Goal: Information Seeking & Learning: Learn about a topic

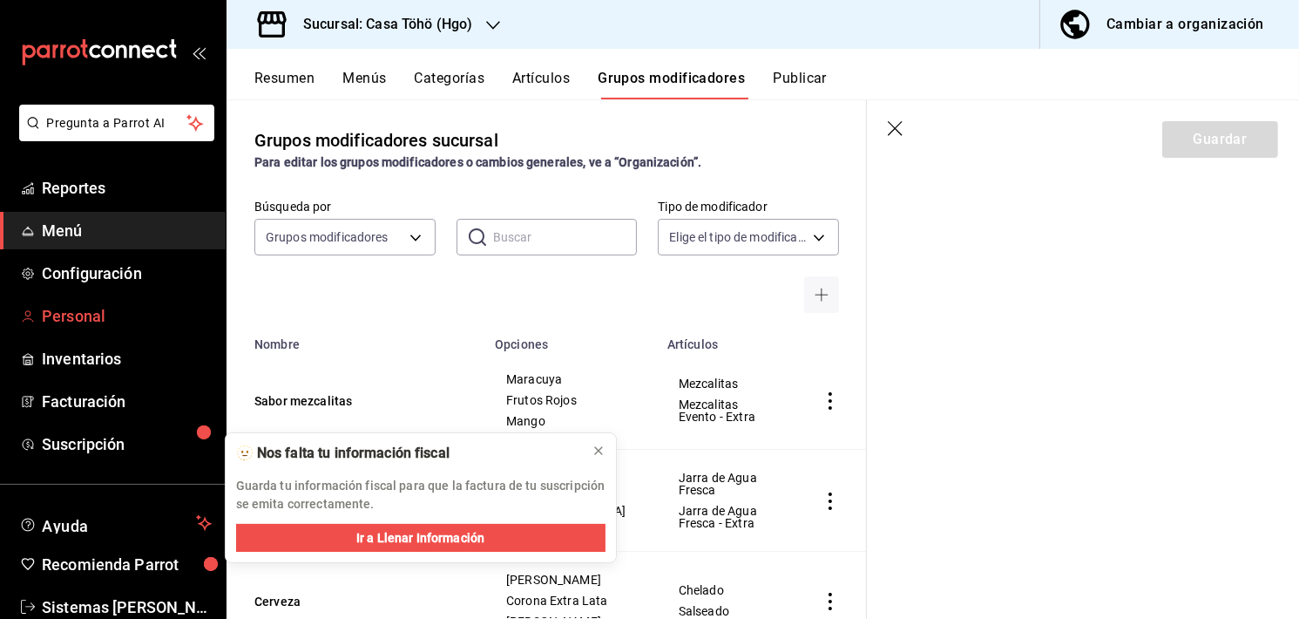
click at [44, 318] on span "Personal" at bounding box center [127, 316] width 170 height 24
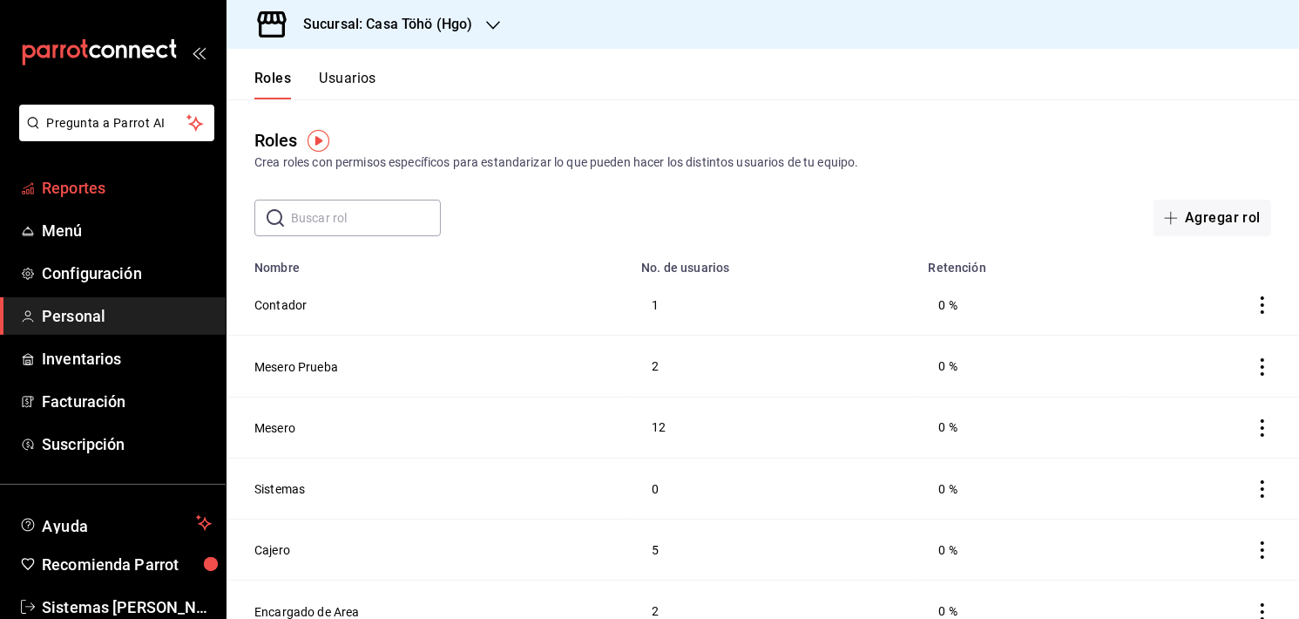
click at [89, 191] on span "Reportes" at bounding box center [127, 188] width 170 height 24
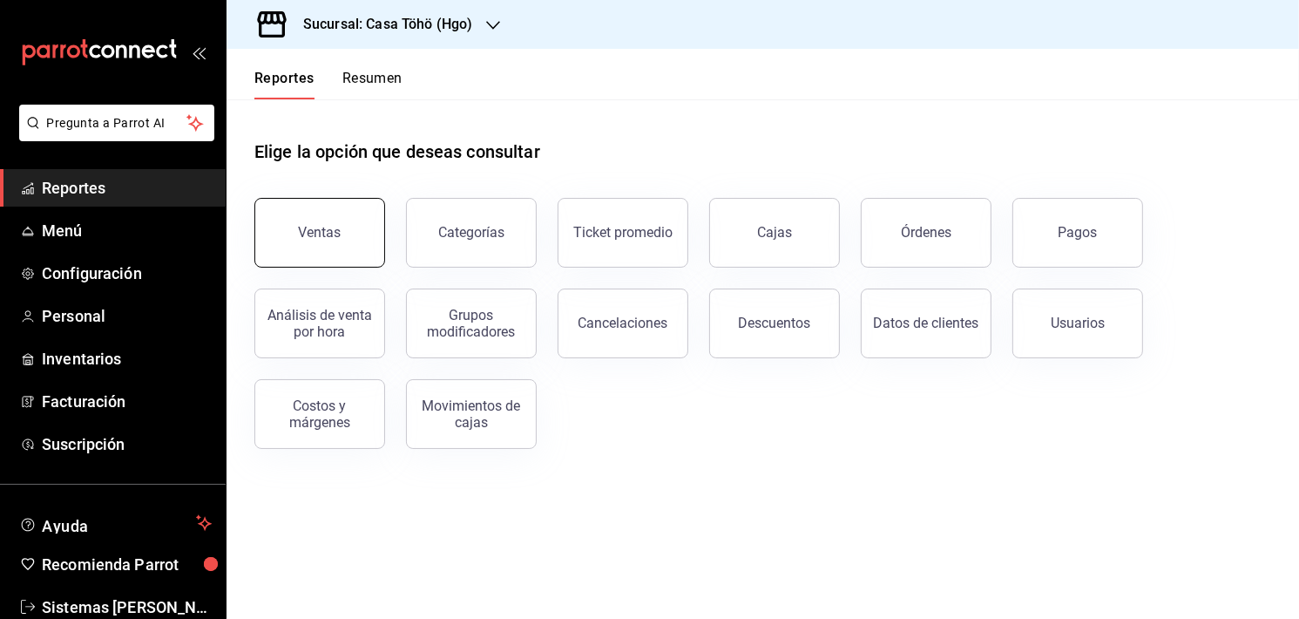
click at [315, 245] on button "Ventas" at bounding box center [319, 233] width 131 height 70
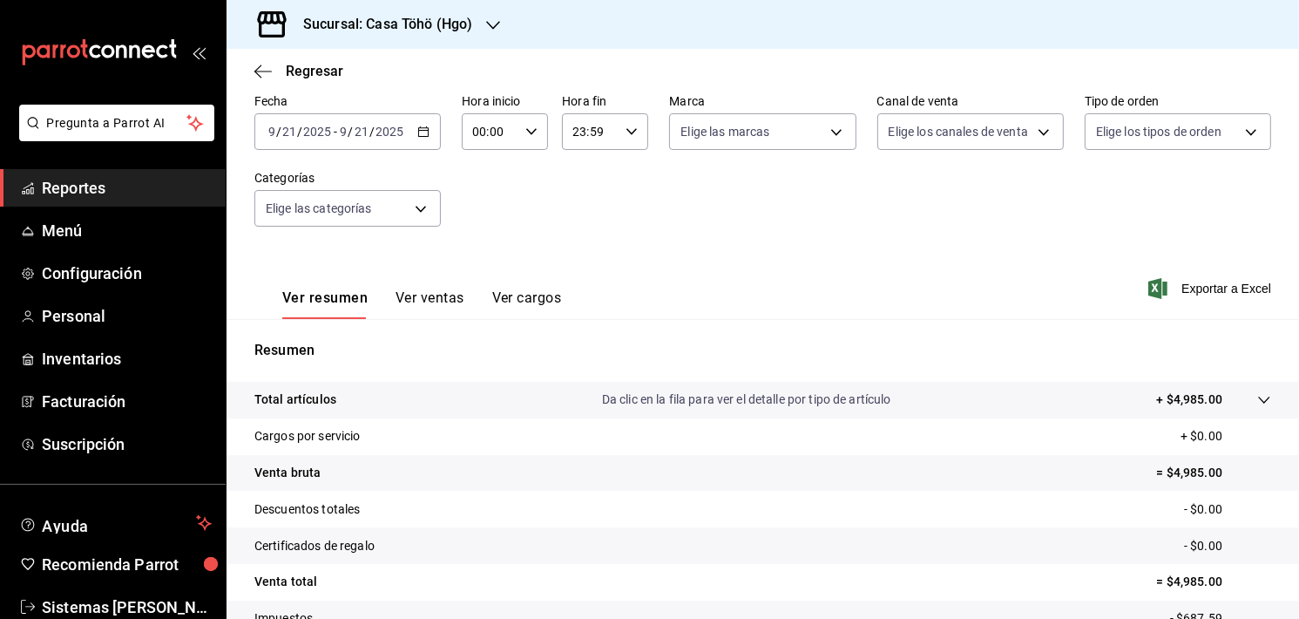
scroll to position [83, 0]
click at [431, 140] on div "[DATE] [DATE] - [DATE] [DATE]" at bounding box center [347, 134] width 186 height 37
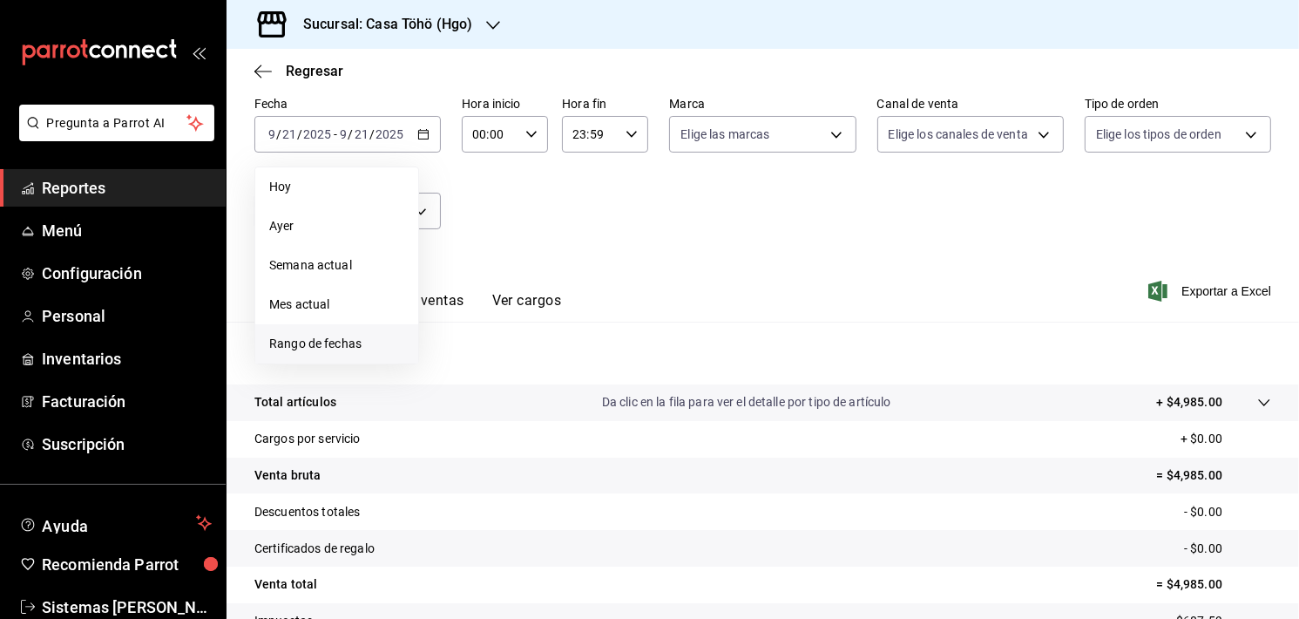
click at [289, 339] on span "Rango de fechas" at bounding box center [336, 344] width 135 height 18
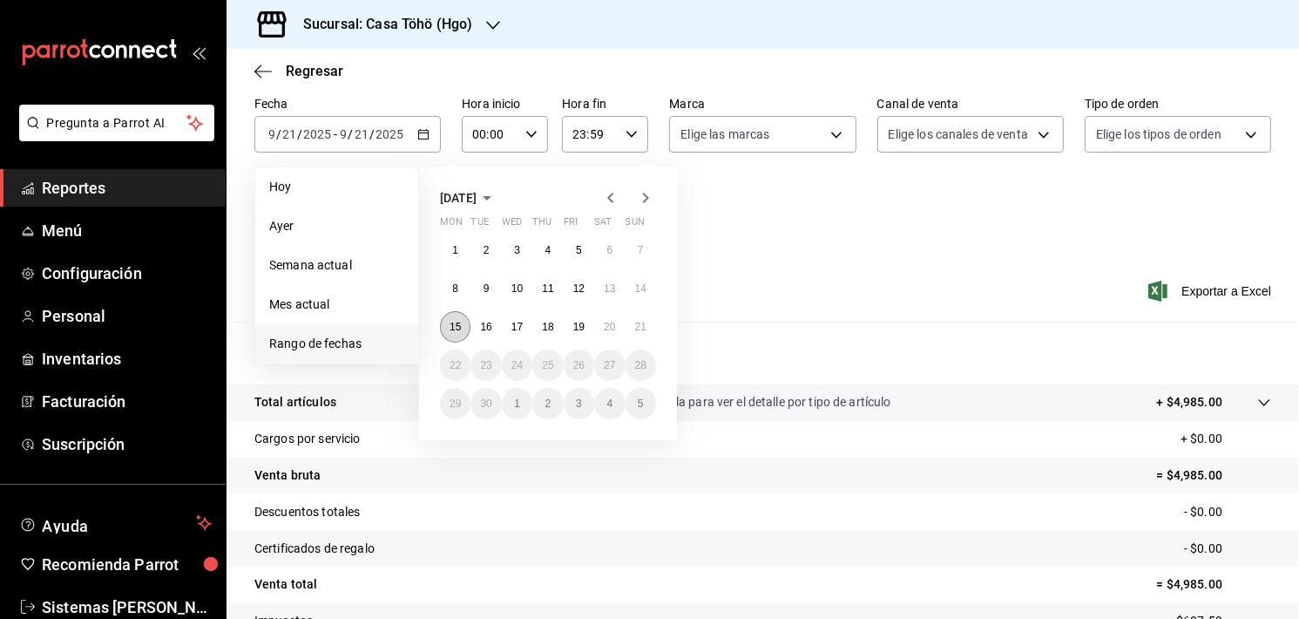
click at [456, 318] on button "15" at bounding box center [455, 326] width 31 height 31
click at [643, 317] on button "21" at bounding box center [641, 326] width 31 height 31
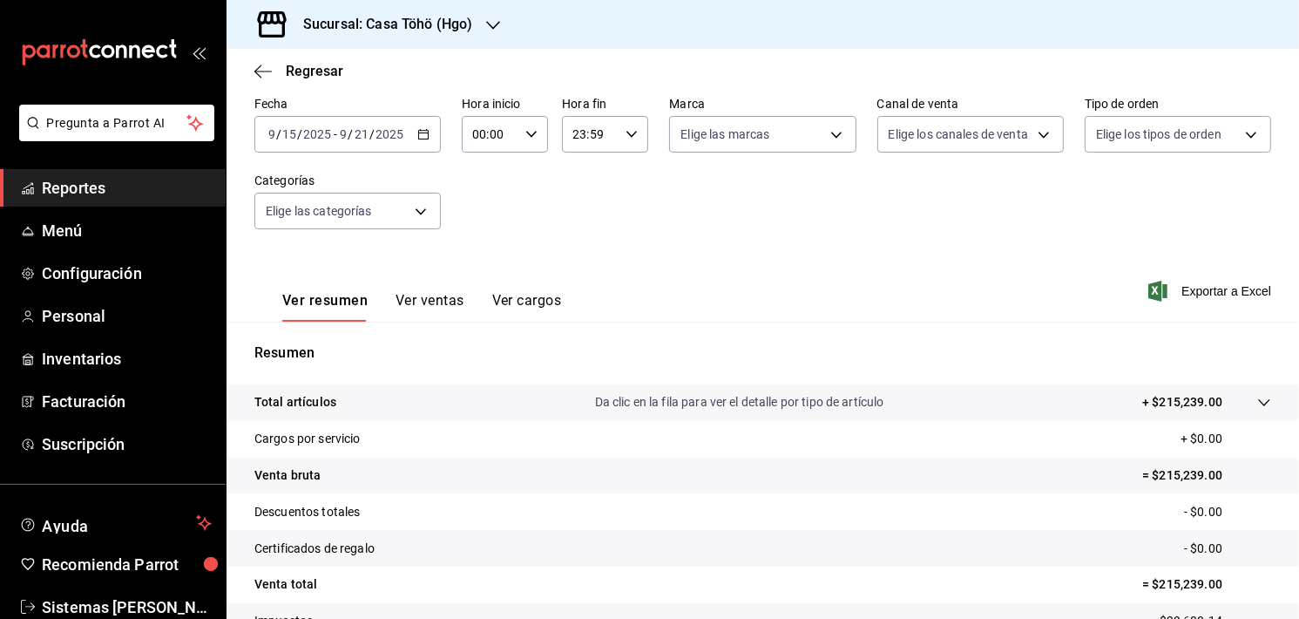
click at [410, 304] on button "Ver ventas" at bounding box center [430, 307] width 69 height 30
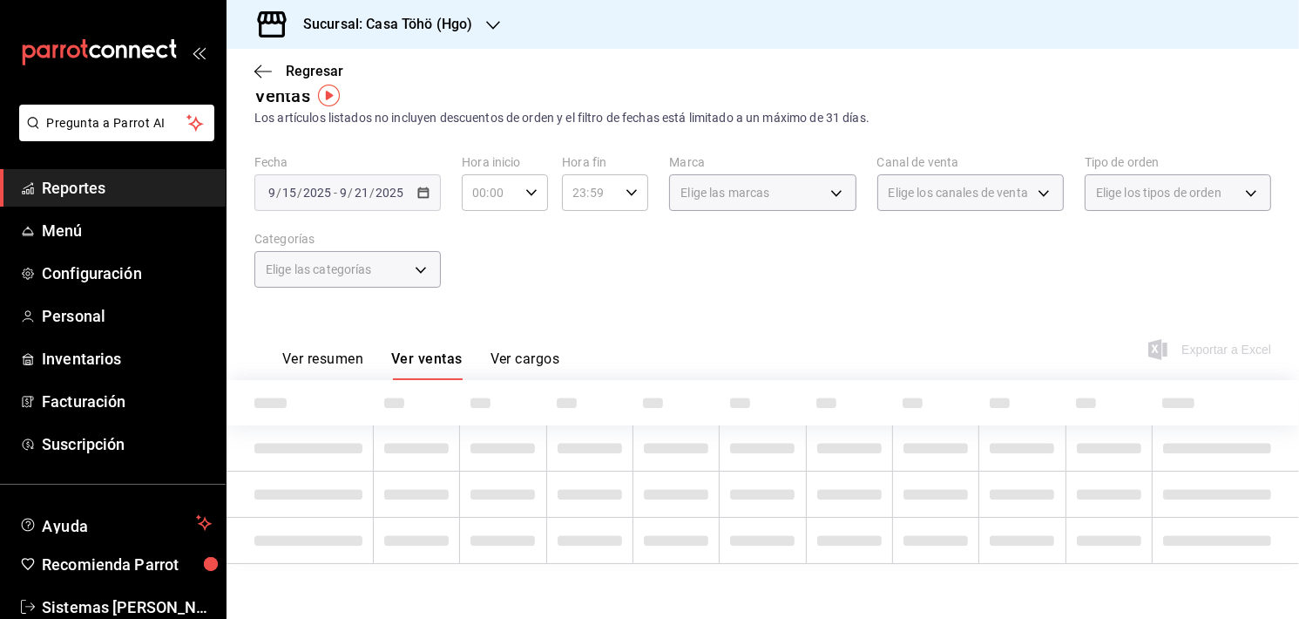
scroll to position [83, 0]
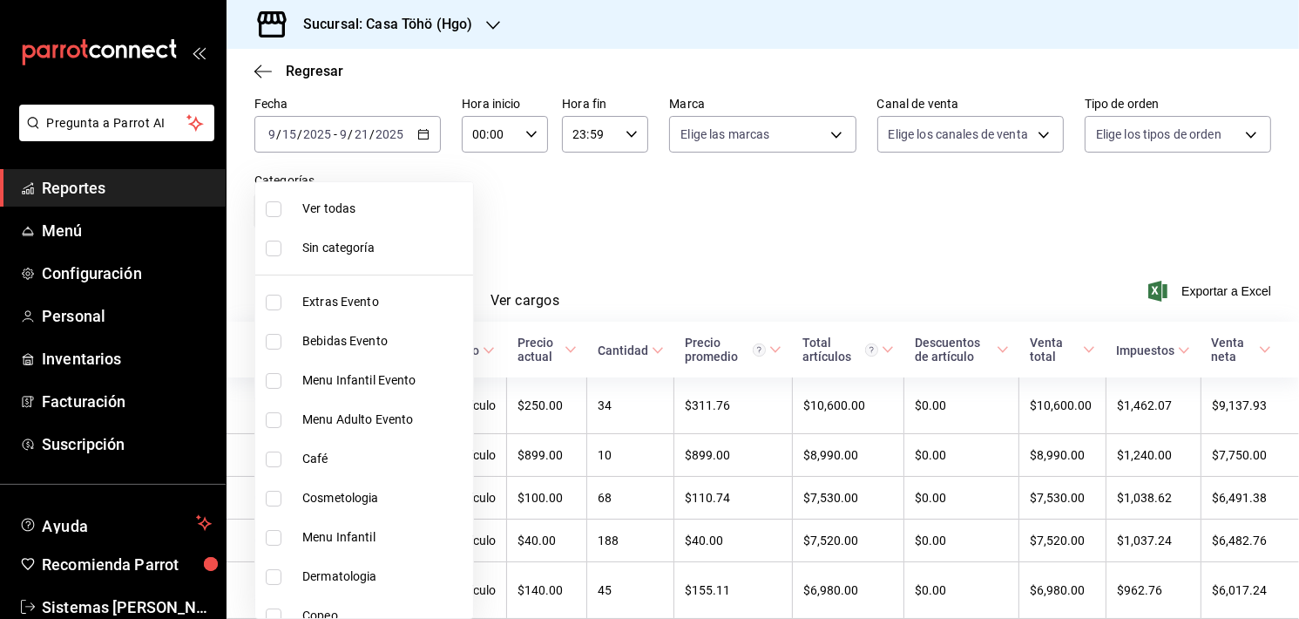
click at [390, 220] on body "Pregunta a Parrot AI Reportes Menú Configuración Personal Inventarios Facturaci…" at bounding box center [649, 309] width 1299 height 619
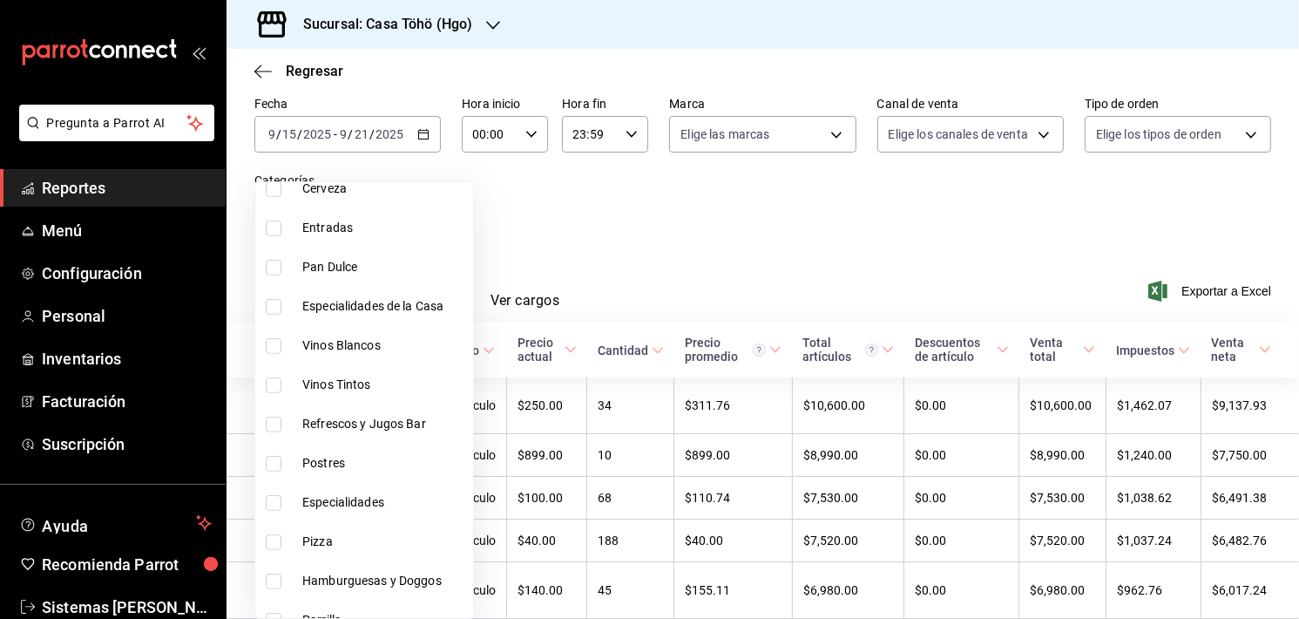
scroll to position [819, 0]
click at [314, 464] on span "Postres" at bounding box center [384, 463] width 164 height 18
checkbox input "false"
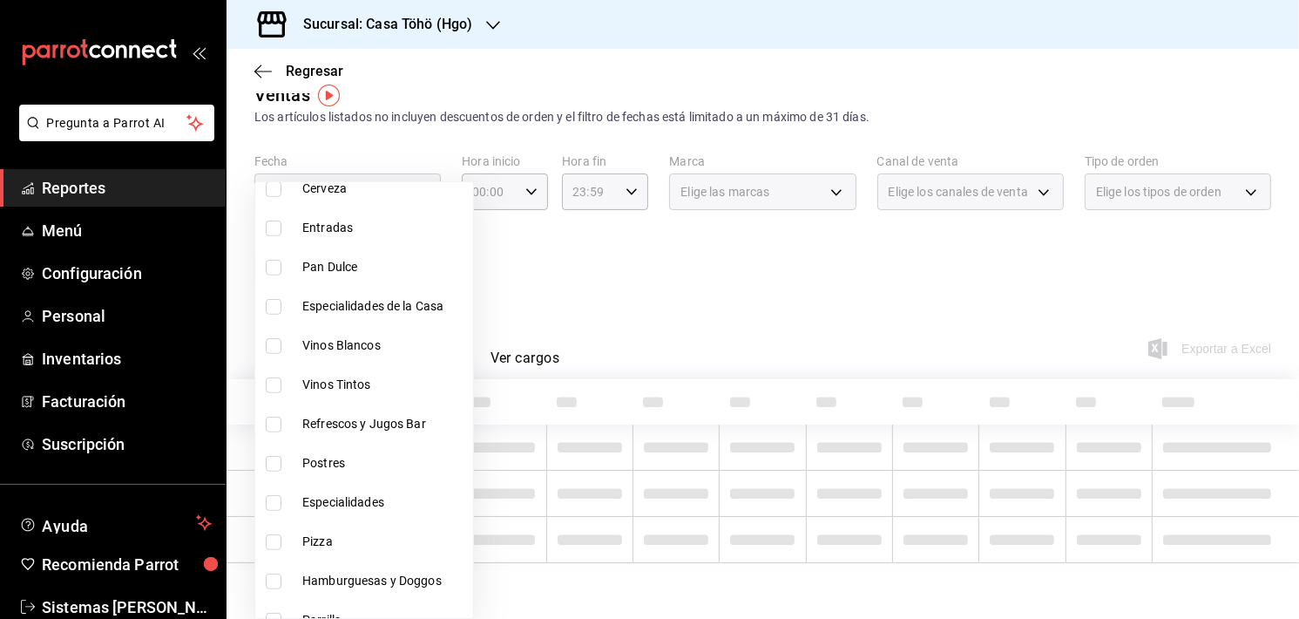
scroll to position [24, 0]
click at [634, 332] on div at bounding box center [649, 309] width 1299 height 619
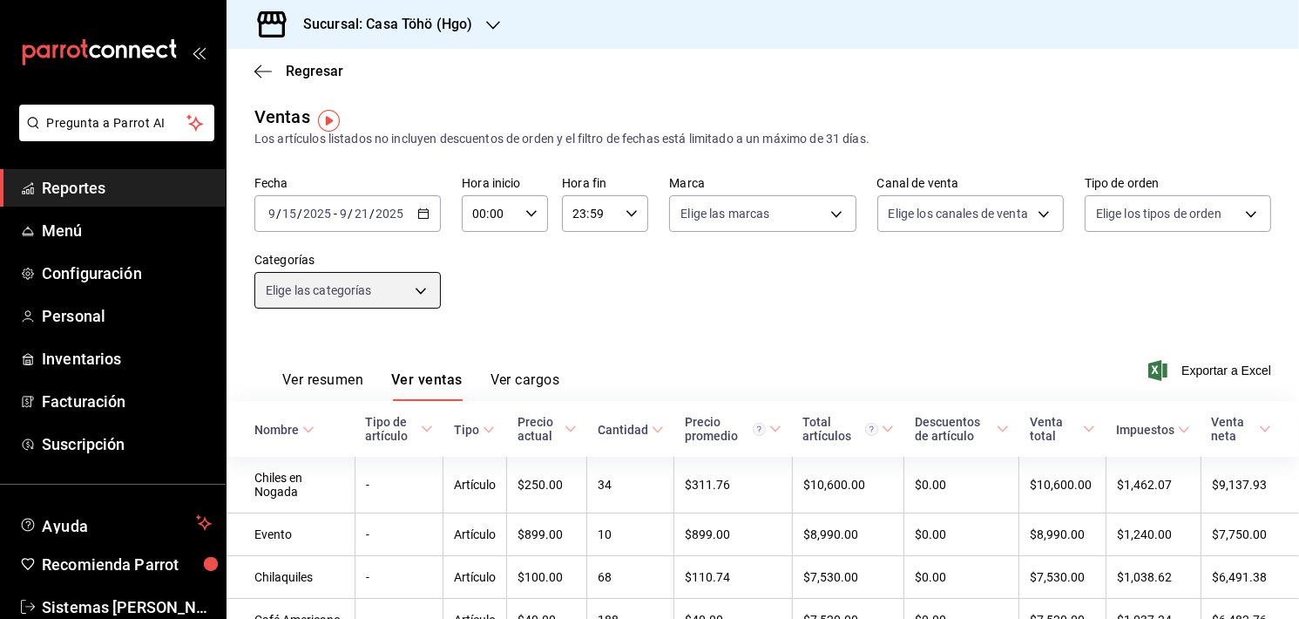
scroll to position [0, 0]
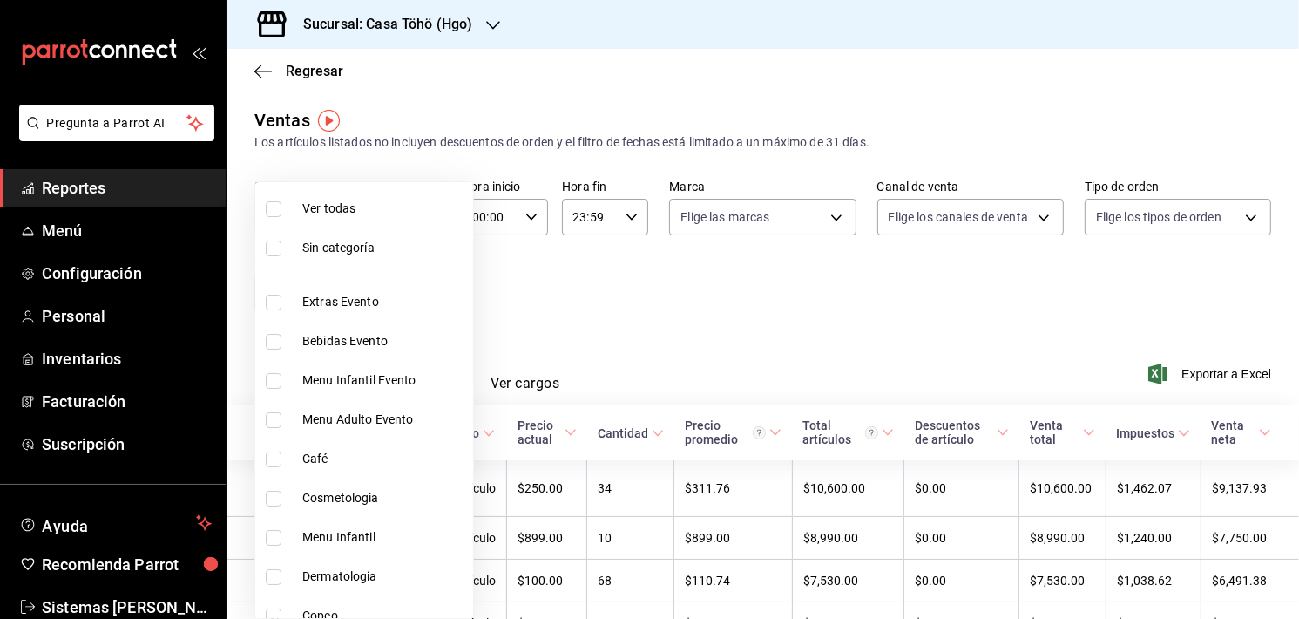
click at [382, 294] on body "Pregunta a Parrot AI Reportes Menú Configuración Personal Inventarios Facturaci…" at bounding box center [649, 309] width 1299 height 619
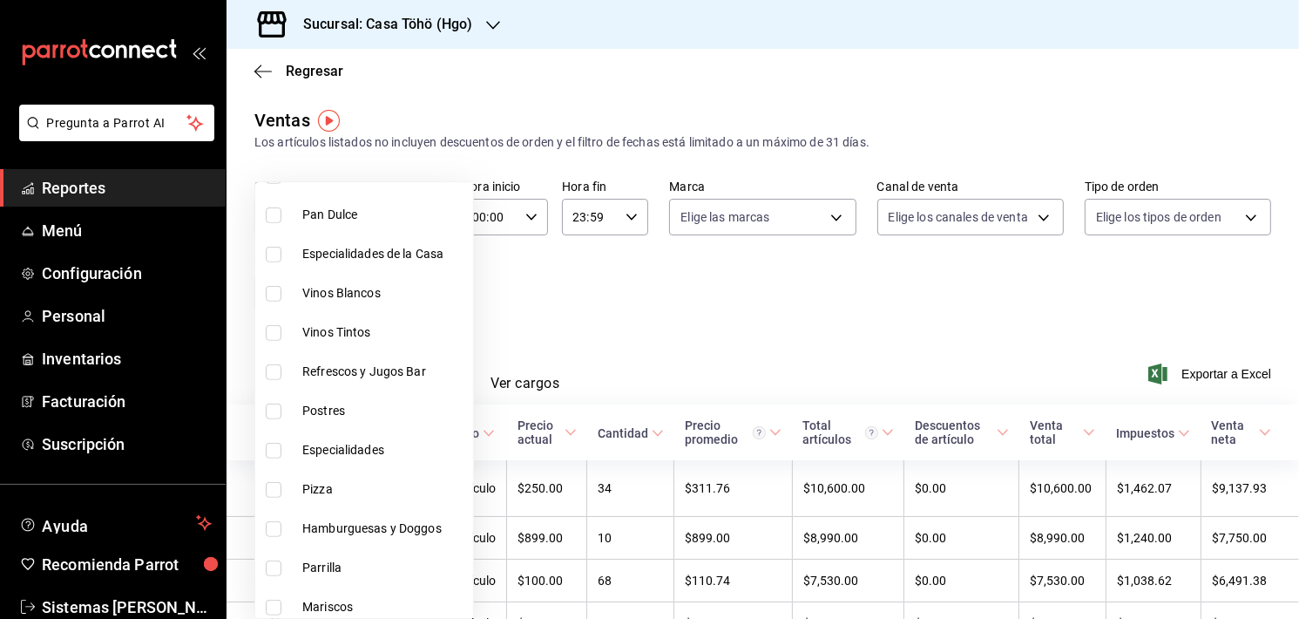
scroll to position [871, 0]
click at [274, 412] on input "checkbox" at bounding box center [274, 411] width 16 height 16
checkbox input "true"
type input "6b3c63f4-9ebd-47bf-920f-3eaa89f343c3"
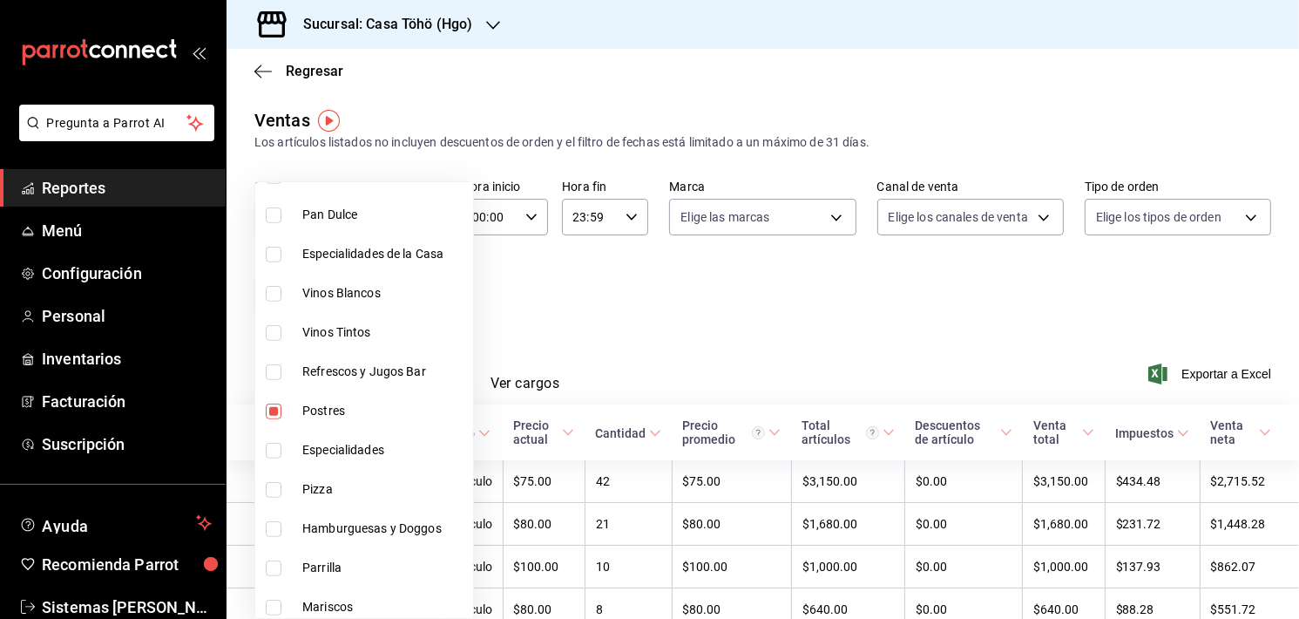
click at [697, 321] on div at bounding box center [649, 309] width 1299 height 619
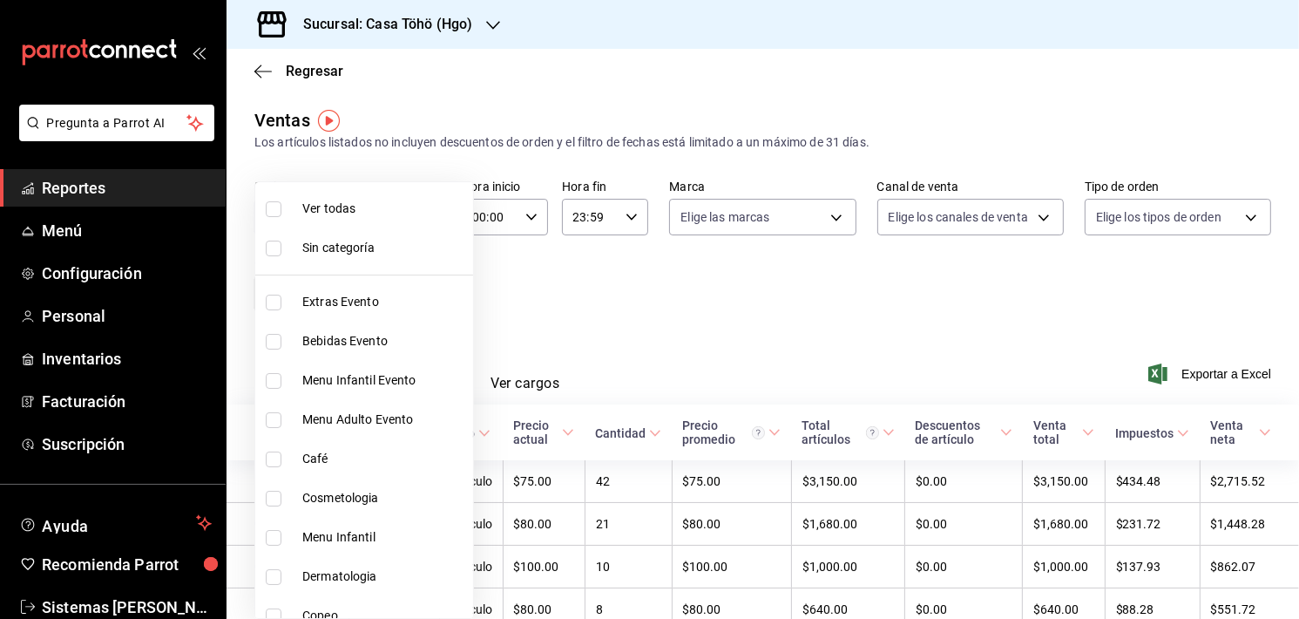
click at [358, 287] on body "Pregunta a Parrot AI Reportes Menú Configuración Personal Inventarios Facturaci…" at bounding box center [649, 309] width 1299 height 619
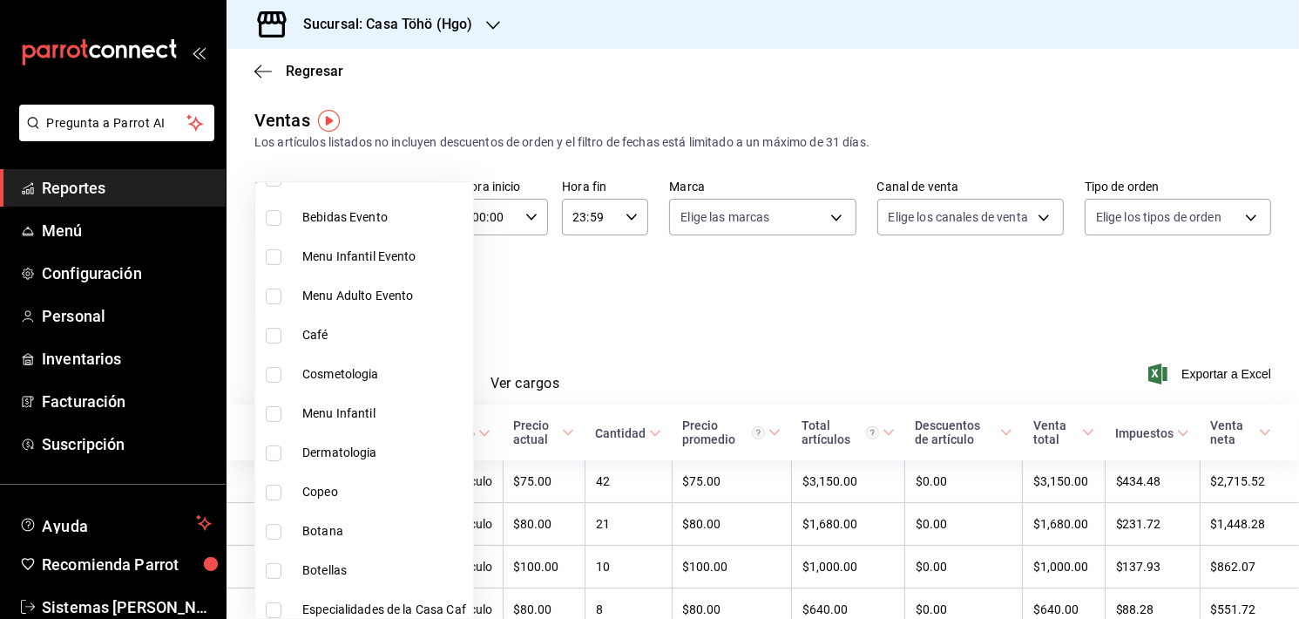
scroll to position [125, 0]
click at [680, 287] on div at bounding box center [649, 309] width 1299 height 619
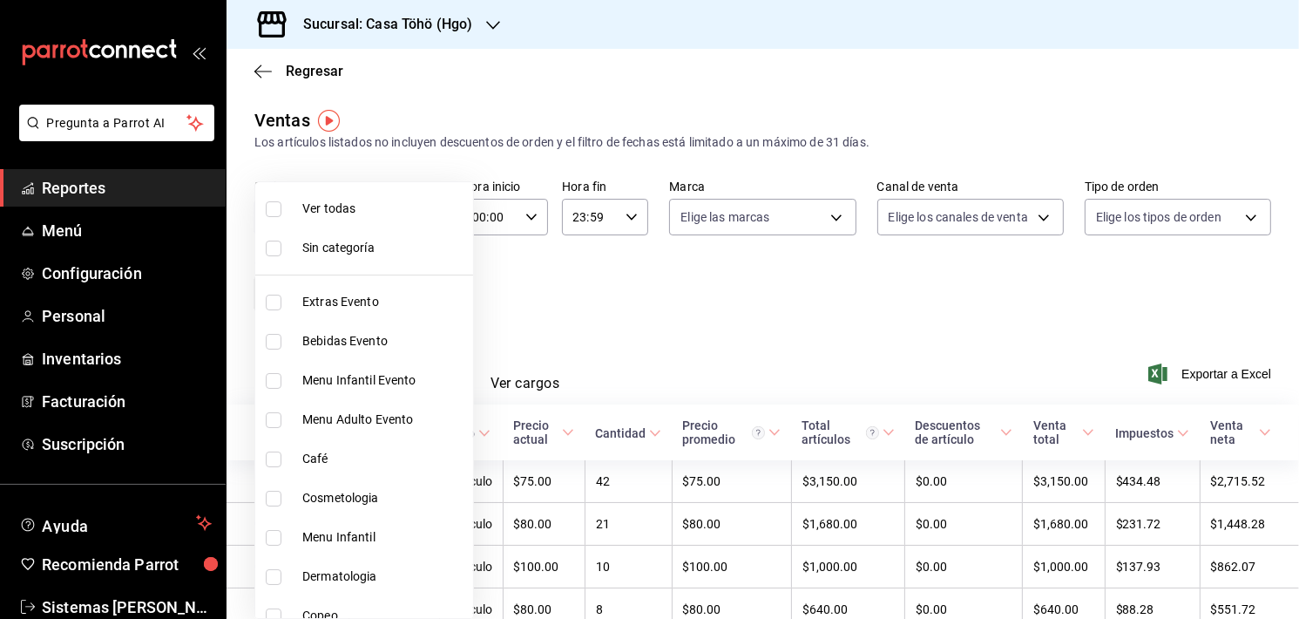
click at [386, 290] on body "Pregunta a Parrot AI Reportes Menú Configuración Personal Inventarios Facturaci…" at bounding box center [649, 309] width 1299 height 619
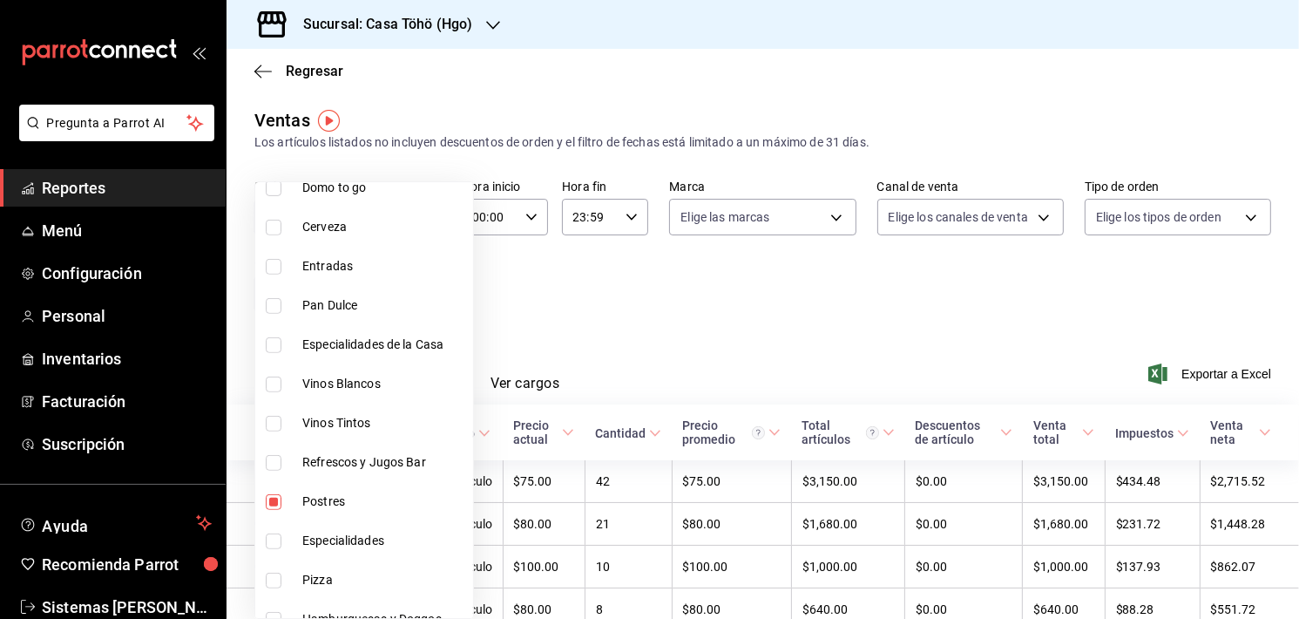
scroll to position [784, 0]
click at [540, 329] on div at bounding box center [649, 309] width 1299 height 619
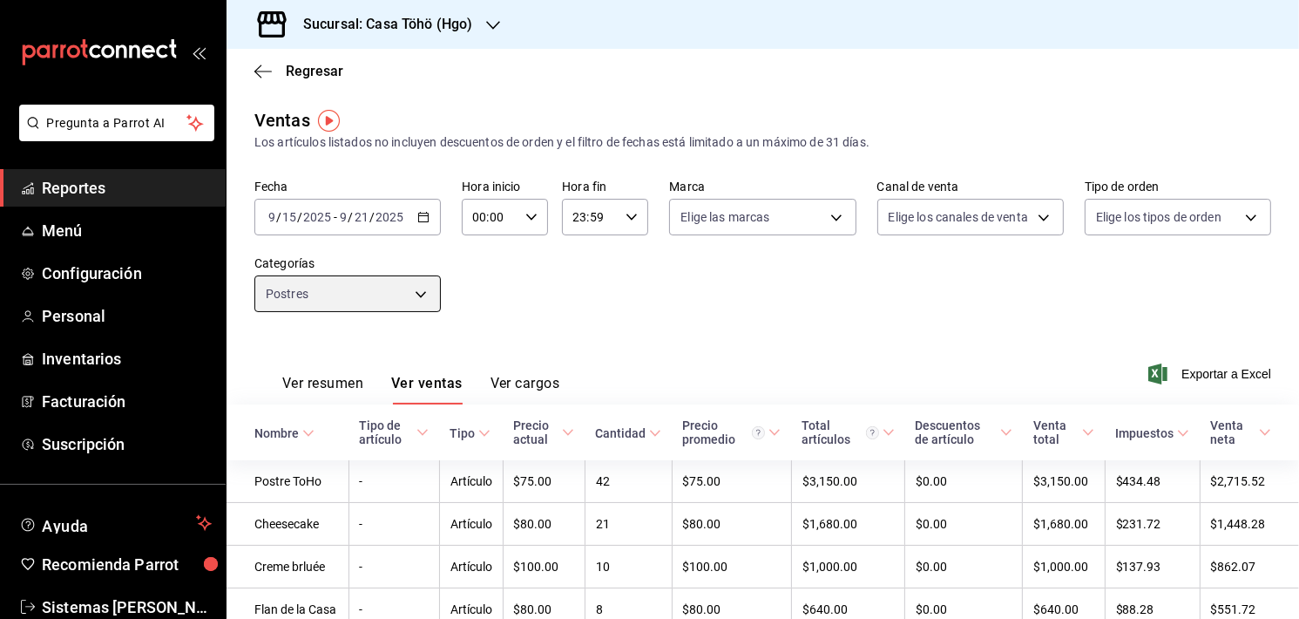
scroll to position [0, 0]
click at [85, 304] on span "Personal" at bounding box center [127, 316] width 170 height 24
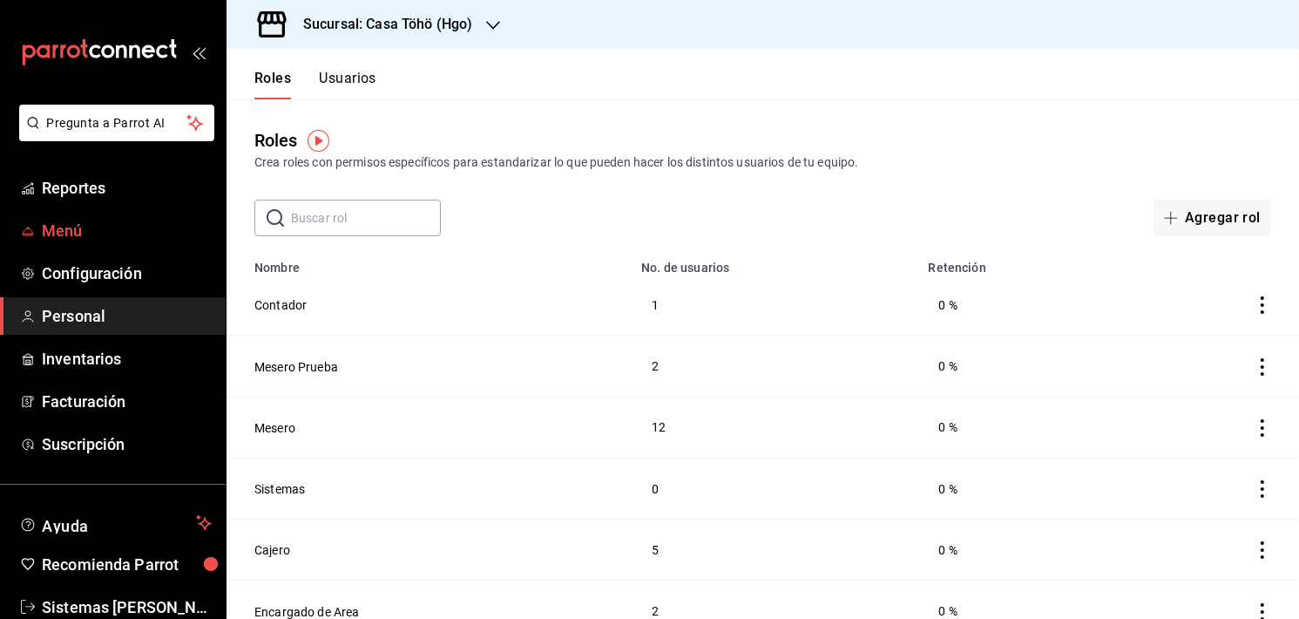
click at [76, 213] on link "Menú" at bounding box center [113, 230] width 226 height 37
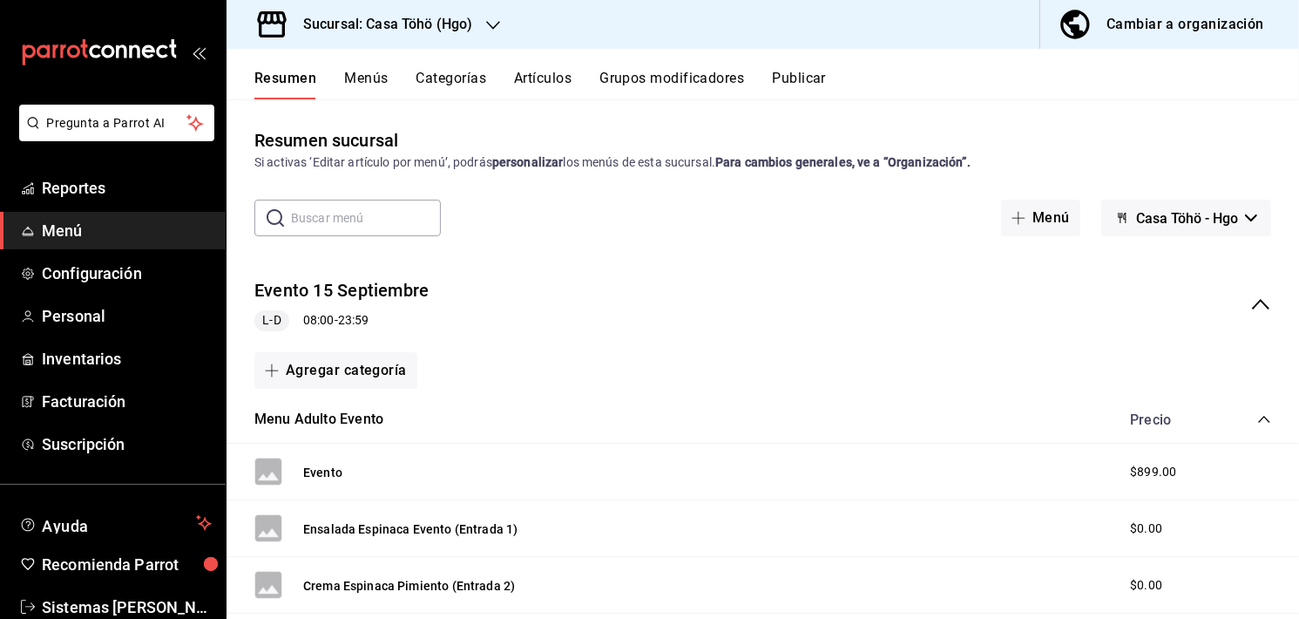
click at [382, 227] on input "text" at bounding box center [366, 217] width 150 height 35
click at [560, 88] on button "Artículos" at bounding box center [543, 85] width 58 height 30
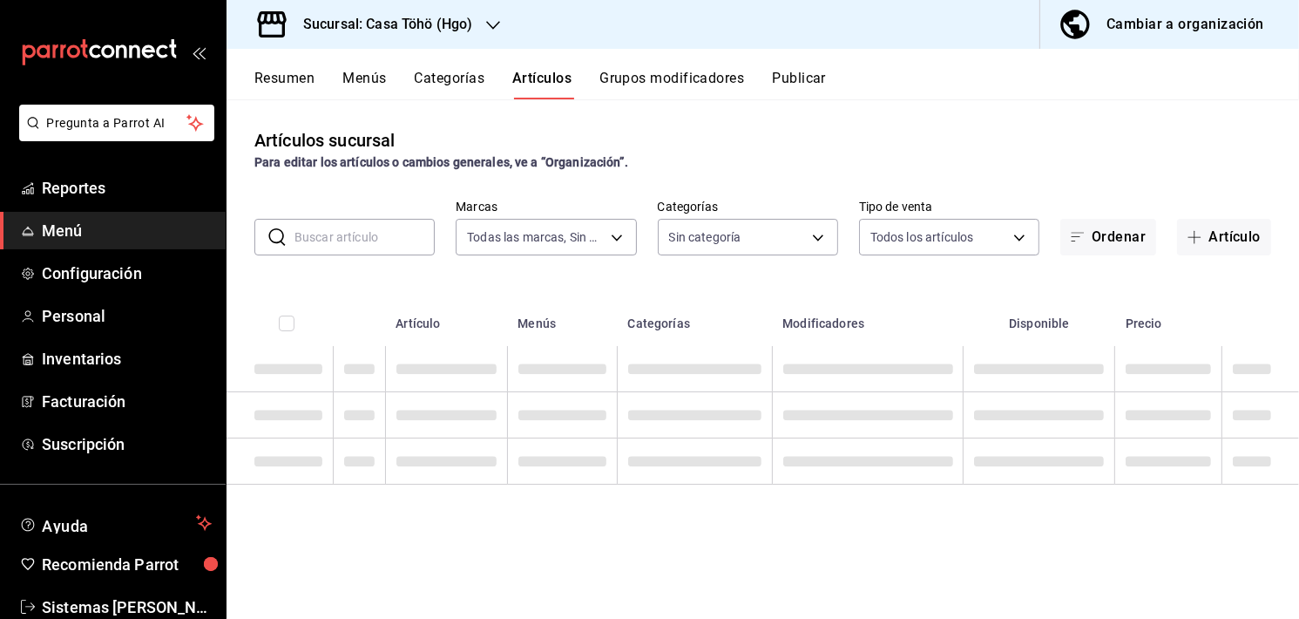
type input "3863094e-80de-4485-9a79-27000a153f73"
click at [380, 226] on input "text" at bounding box center [365, 237] width 140 height 35
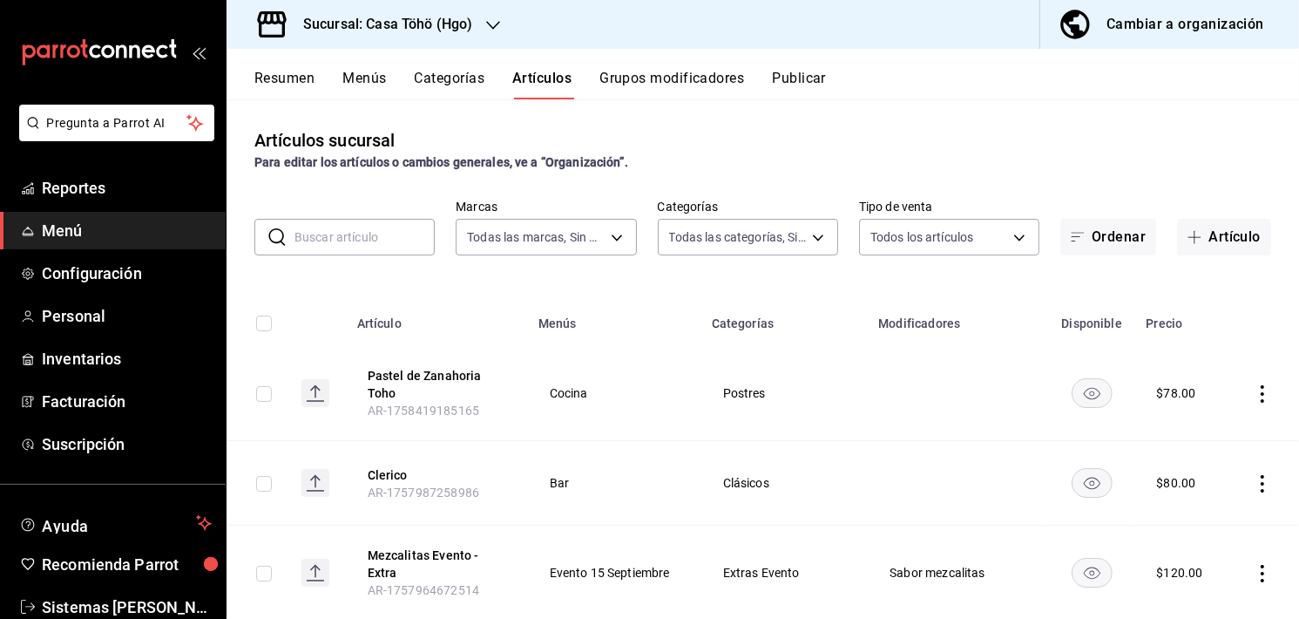
type input "f55d2509-e018-40c6-ba97-2e2a1e1b2f2b,ac434a00-406e-4a06-846b-b966a8316a97,36c98…"
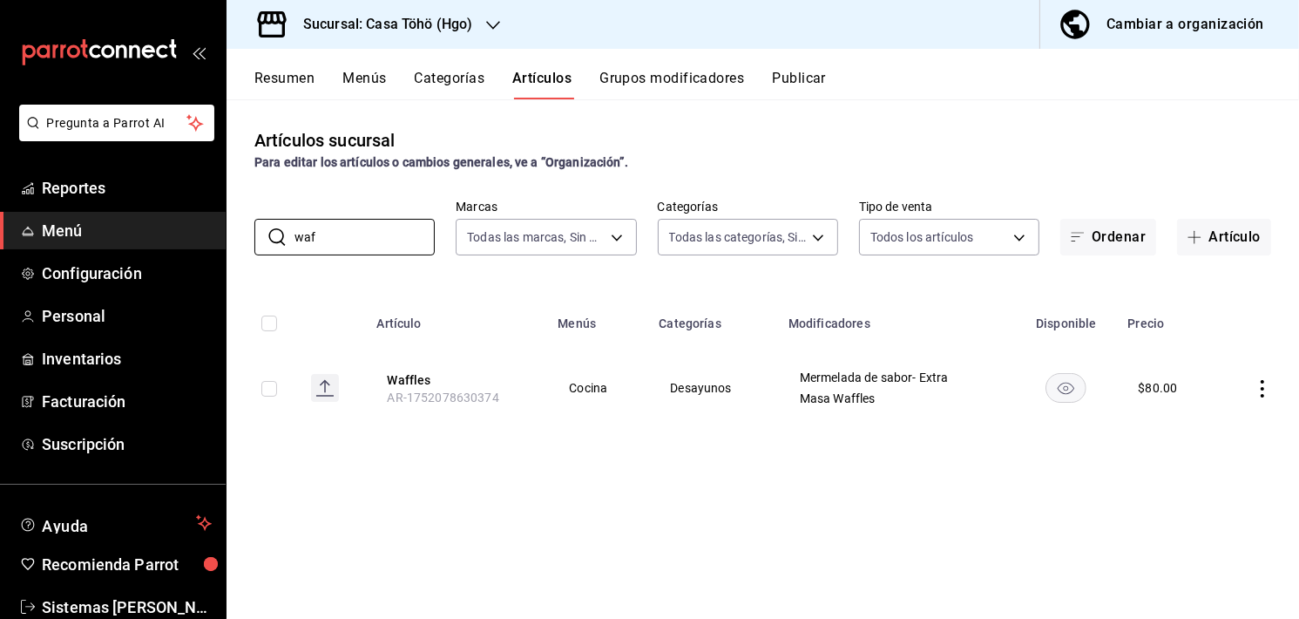
type input "waf"
click at [326, 79] on div "Resumen Menús Categorías Artículos Grupos modificadores Publicar" at bounding box center [776, 85] width 1045 height 30
click at [303, 80] on button "Resumen" at bounding box center [284, 85] width 60 height 30
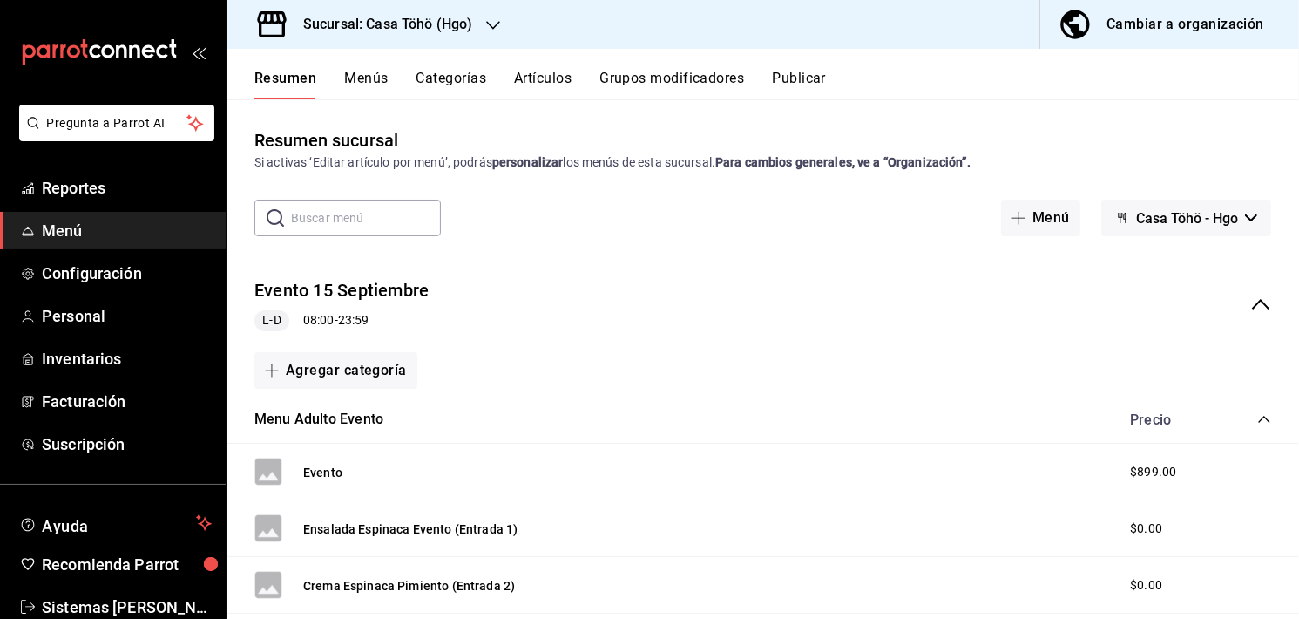
click at [380, 78] on button "Menús" at bounding box center [366, 85] width 44 height 30
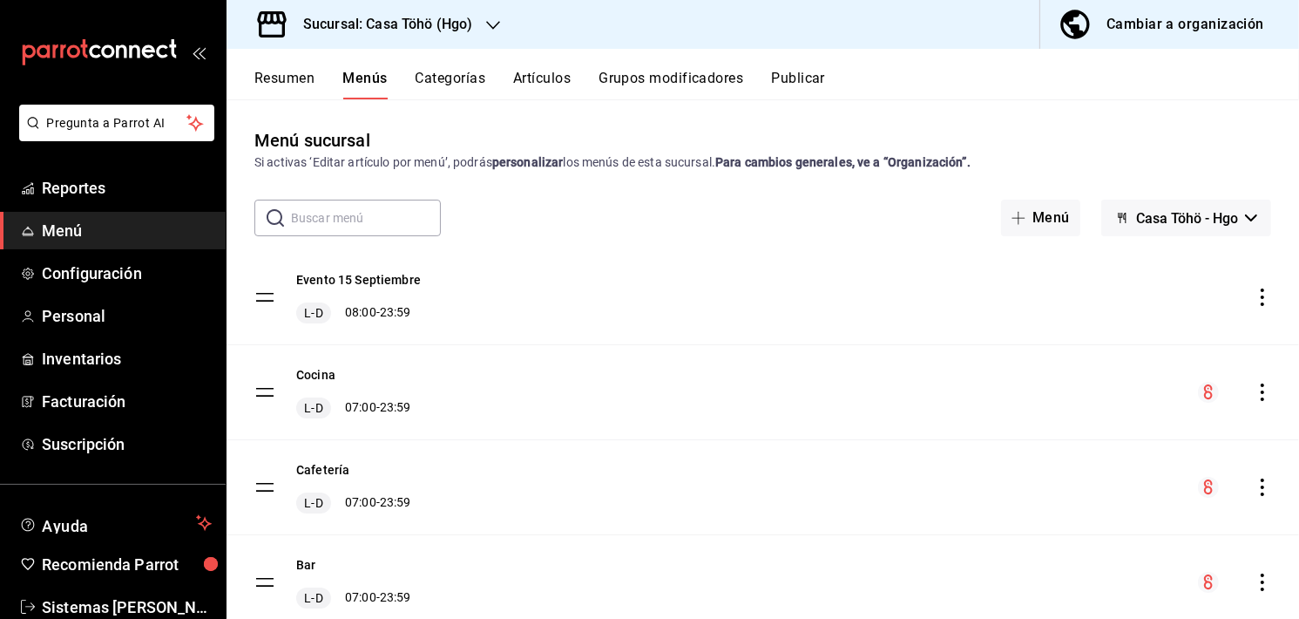
click at [536, 78] on button "Artículos" at bounding box center [542, 85] width 58 height 30
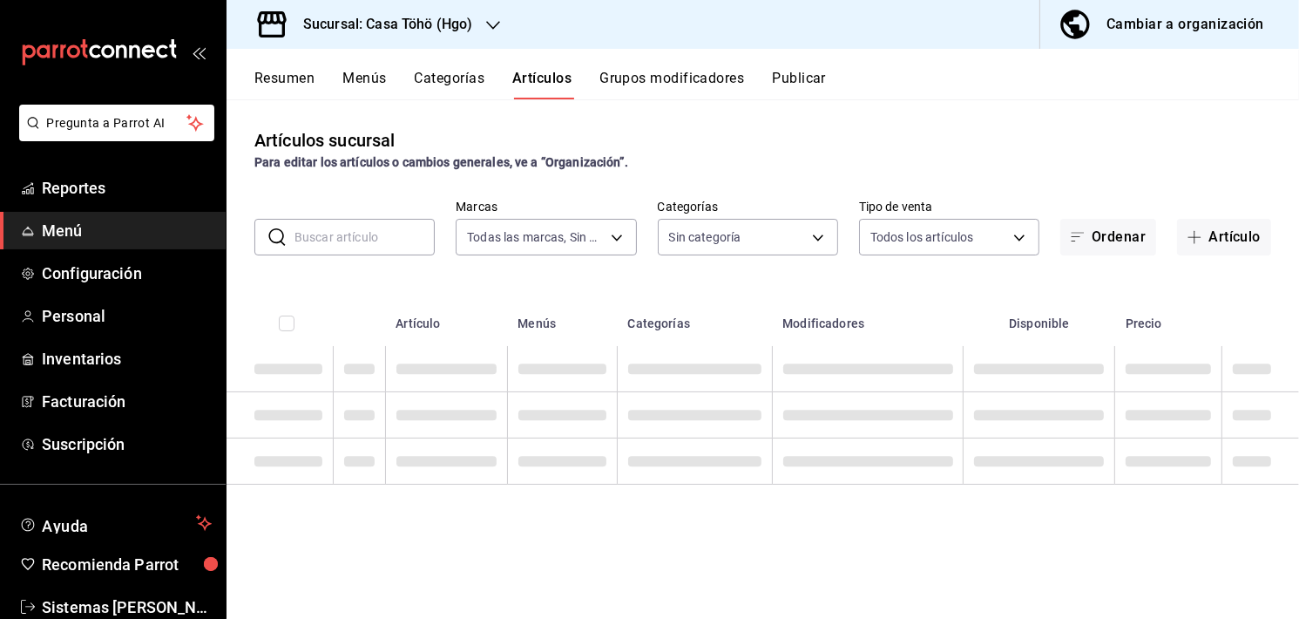
type input "3863094e-80de-4485-9a79-27000a153f73"
type input "f55d2509-e018-40c6-ba97-2e2a1e1b2f2b,ac434a00-406e-4a06-846b-b966a8316a97,36c98…"
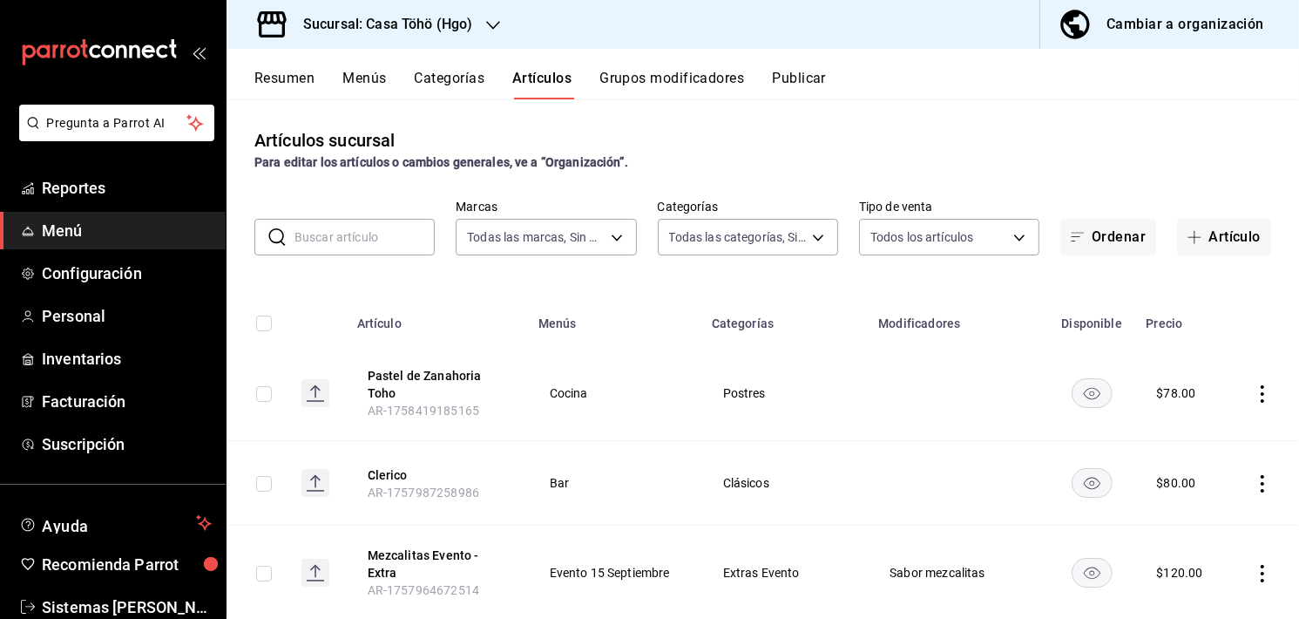
click at [336, 234] on input "text" at bounding box center [365, 237] width 140 height 35
type input "r"
click at [92, 188] on span "Reportes" at bounding box center [127, 188] width 170 height 24
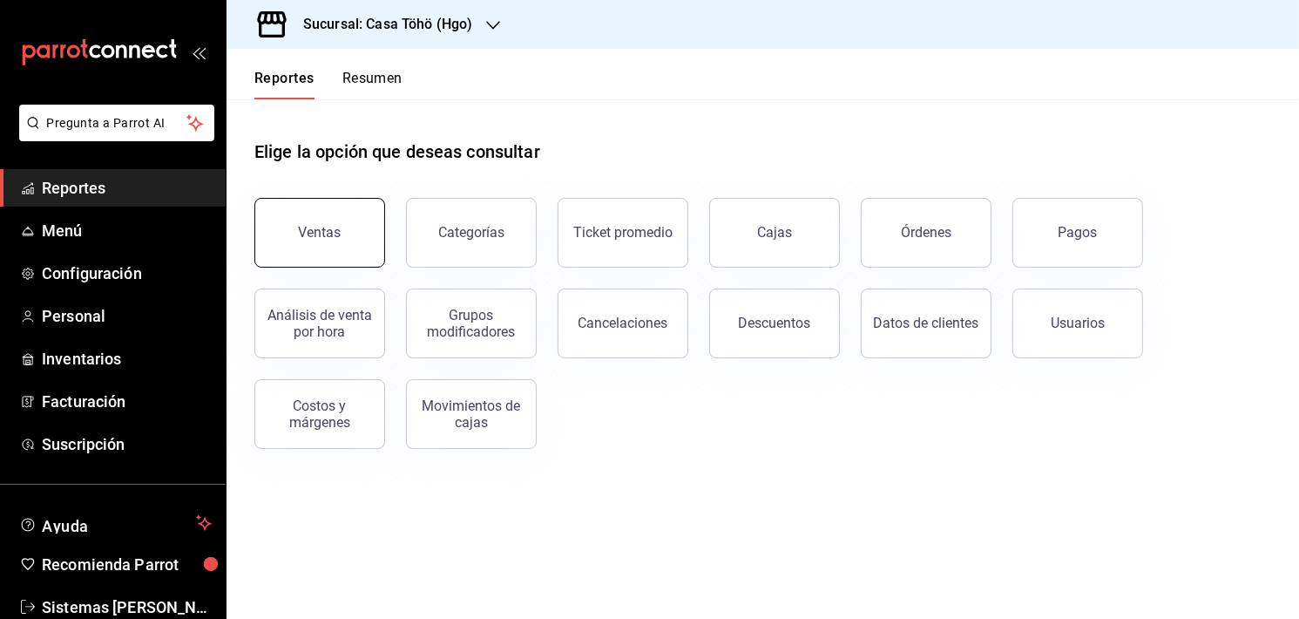
click at [353, 247] on button "Ventas" at bounding box center [319, 233] width 131 height 70
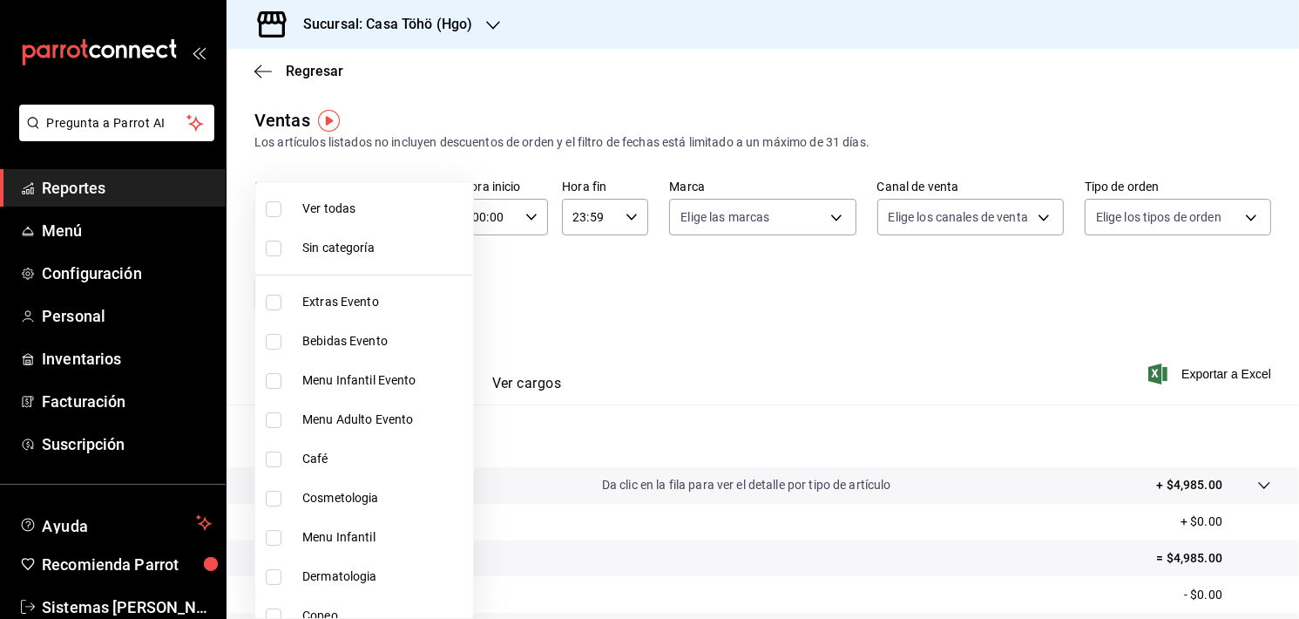
click at [363, 297] on body "Pregunta a Parrot AI Reportes Menú Configuración Personal Inventarios Facturaci…" at bounding box center [649, 309] width 1299 height 619
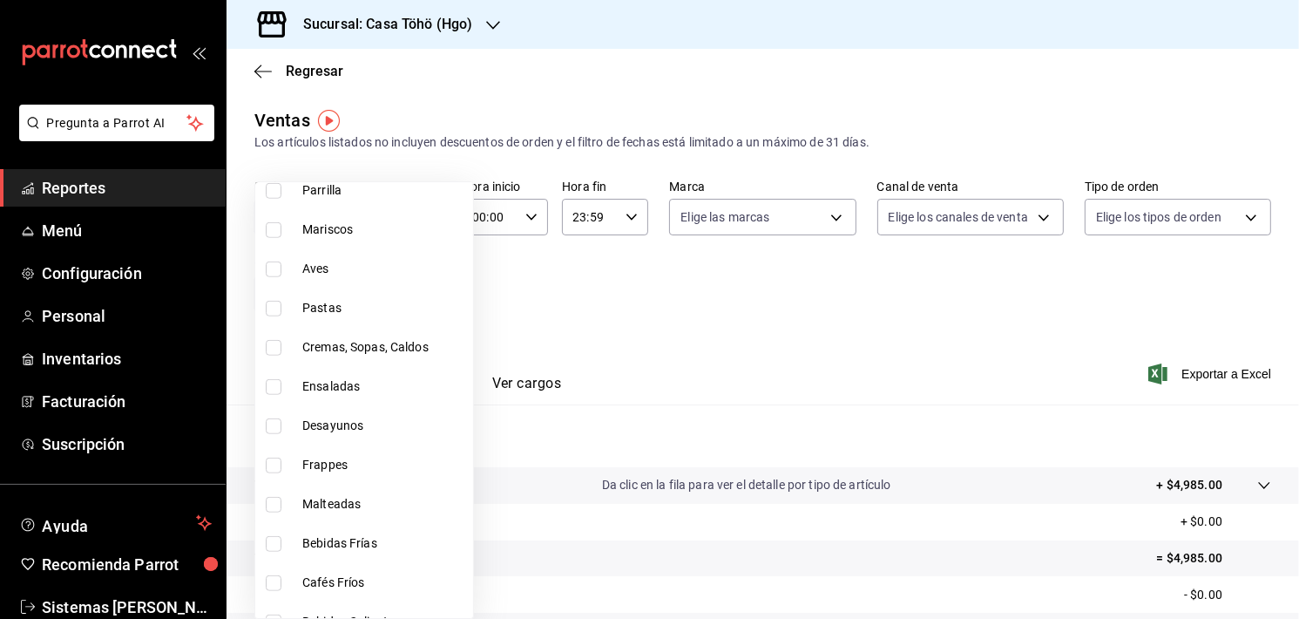
scroll to position [1248, 0]
click at [338, 431] on span "Desayunos" at bounding box center [384, 426] width 164 height 18
type input "3f7b2192-47a1-497d-8635-5e318bd28922"
checkbox input "true"
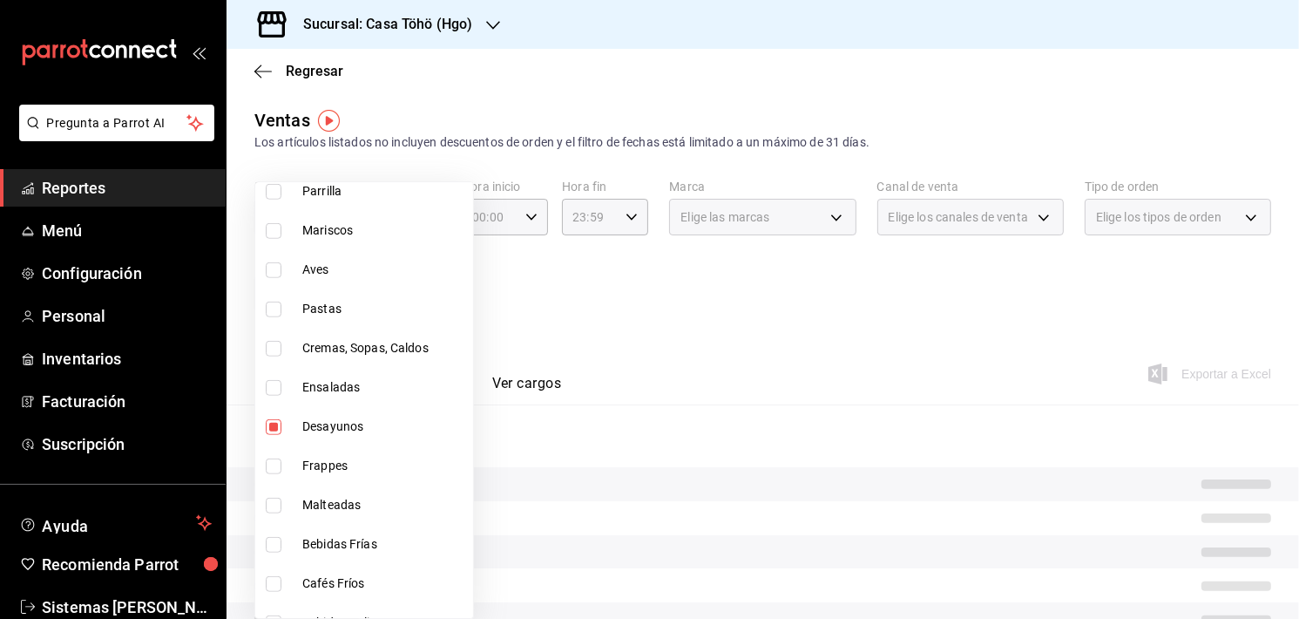
click at [584, 299] on div at bounding box center [649, 309] width 1299 height 619
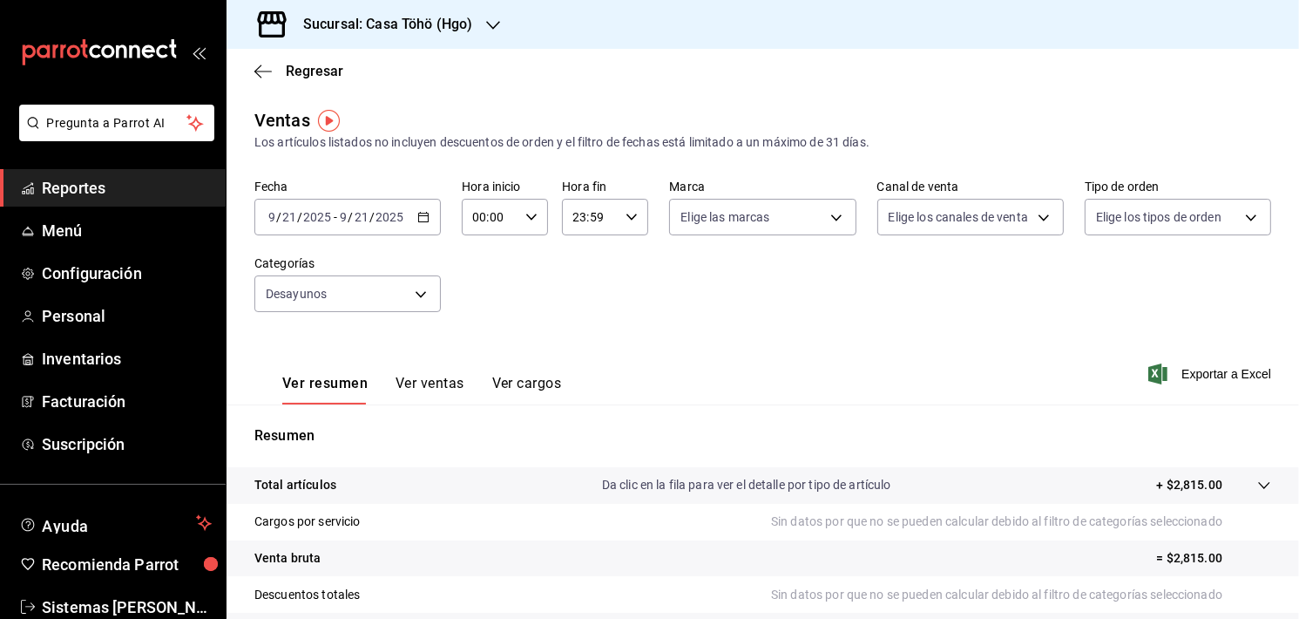
click at [422, 218] on icon "button" at bounding box center [423, 217] width 12 height 12
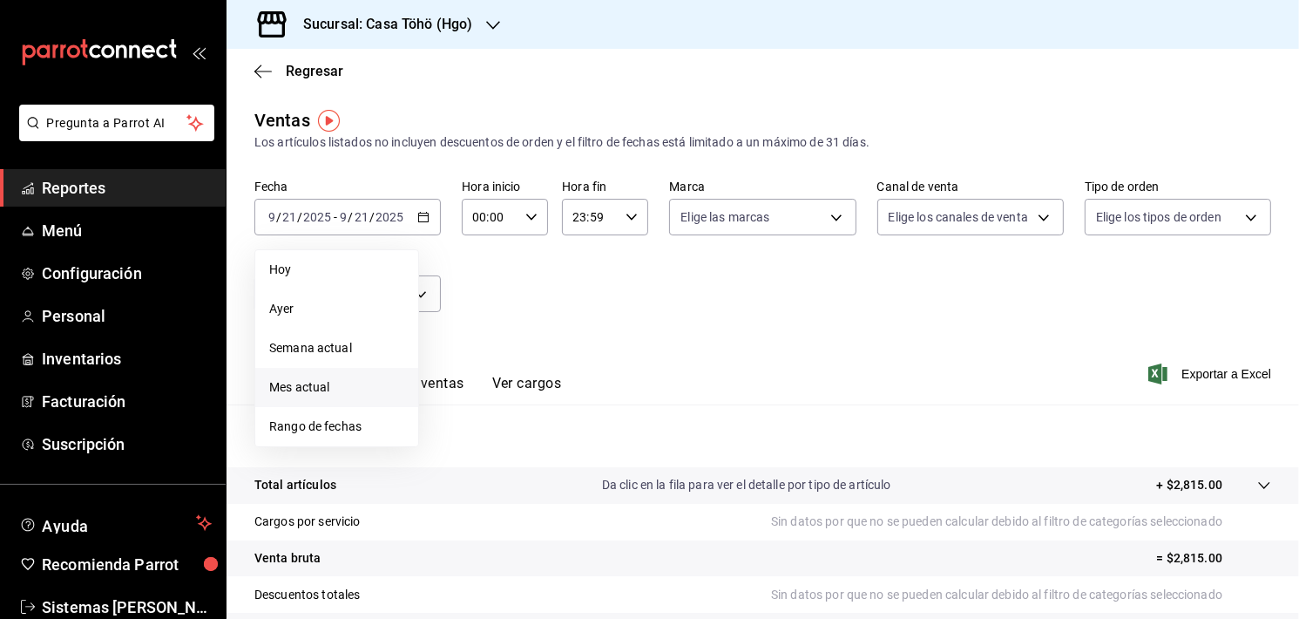
click at [317, 405] on li "Mes actual" at bounding box center [336, 387] width 163 height 39
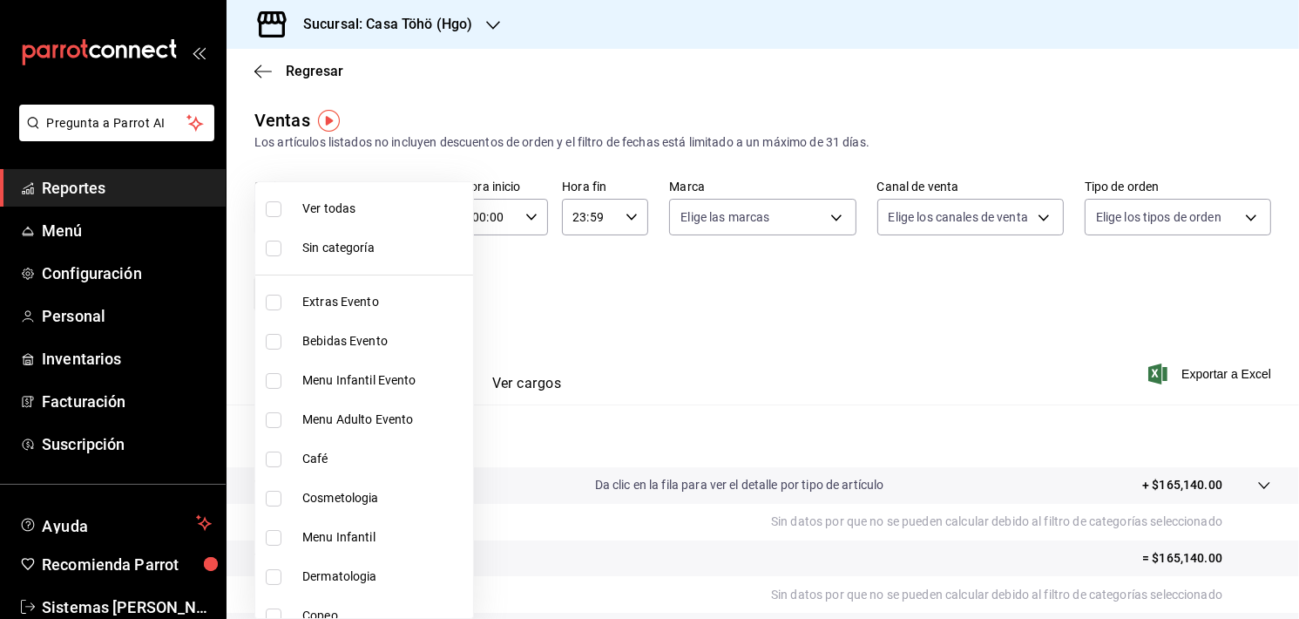
click at [351, 301] on body "Pregunta a Parrot AI Reportes Menú Configuración Personal Inventarios Facturaci…" at bounding box center [649, 309] width 1299 height 619
click at [648, 287] on div at bounding box center [649, 309] width 1299 height 619
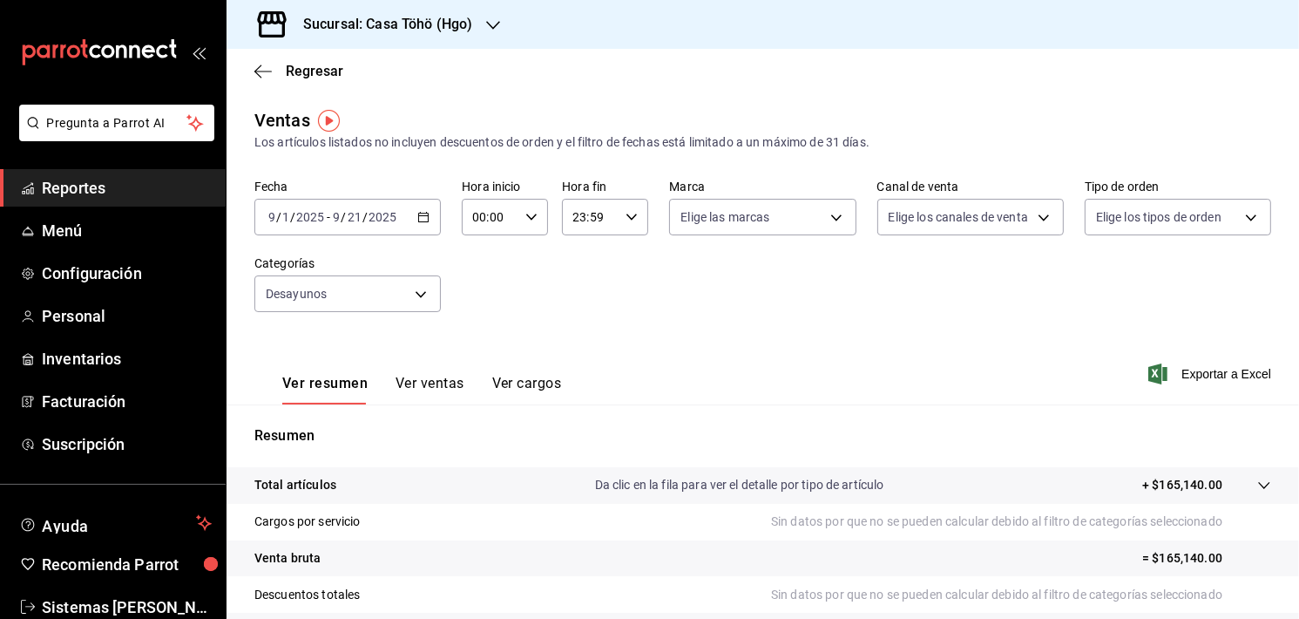
click at [431, 227] on div "[DATE] [DATE] - [DATE] [DATE]" at bounding box center [347, 217] width 186 height 37
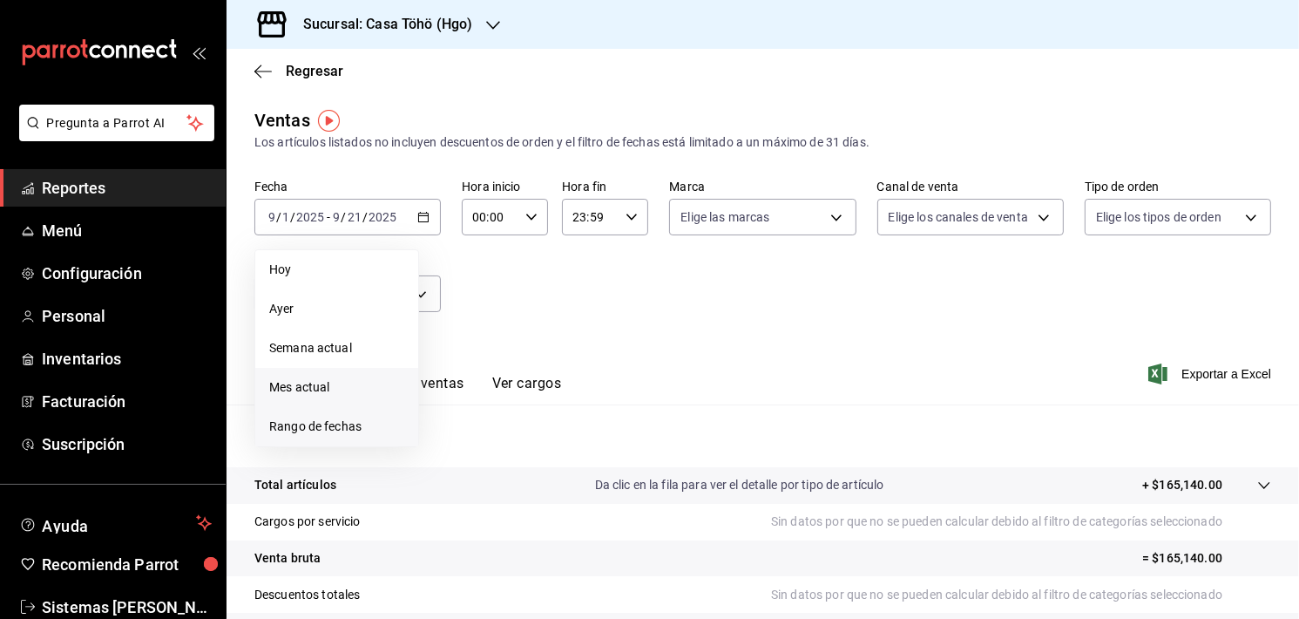
click at [294, 438] on li "Rango de fechas" at bounding box center [336, 426] width 163 height 39
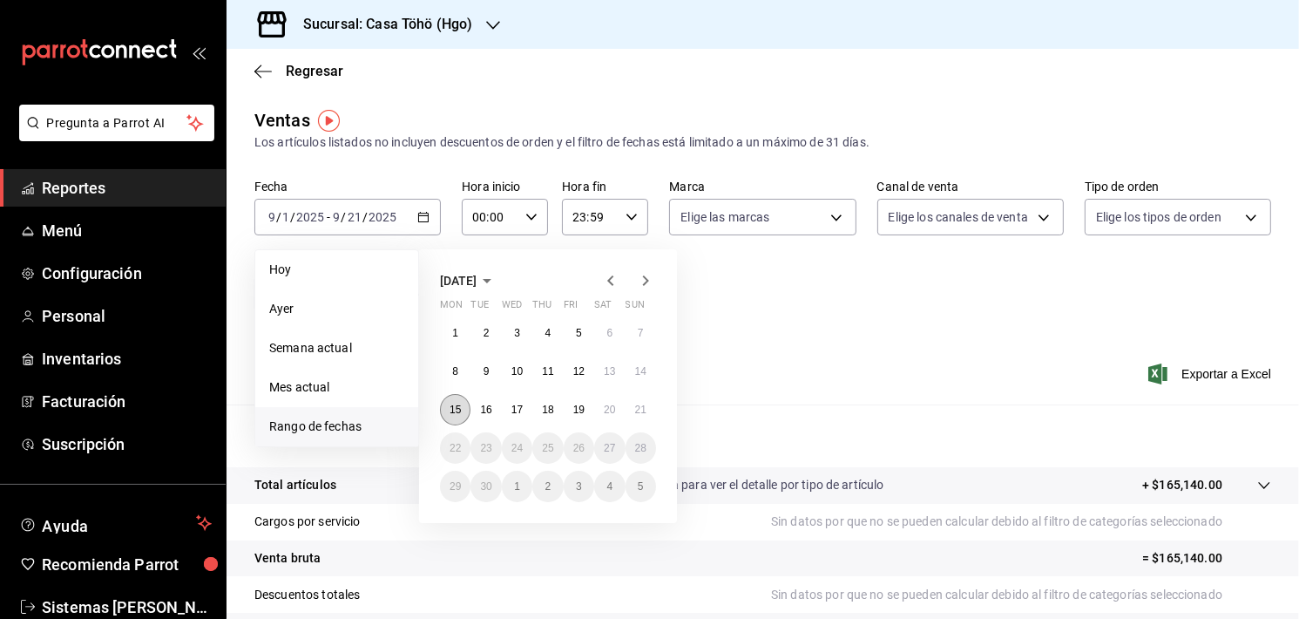
click at [456, 407] on abbr "15" at bounding box center [455, 409] width 11 height 12
click at [638, 416] on button "21" at bounding box center [641, 409] width 31 height 31
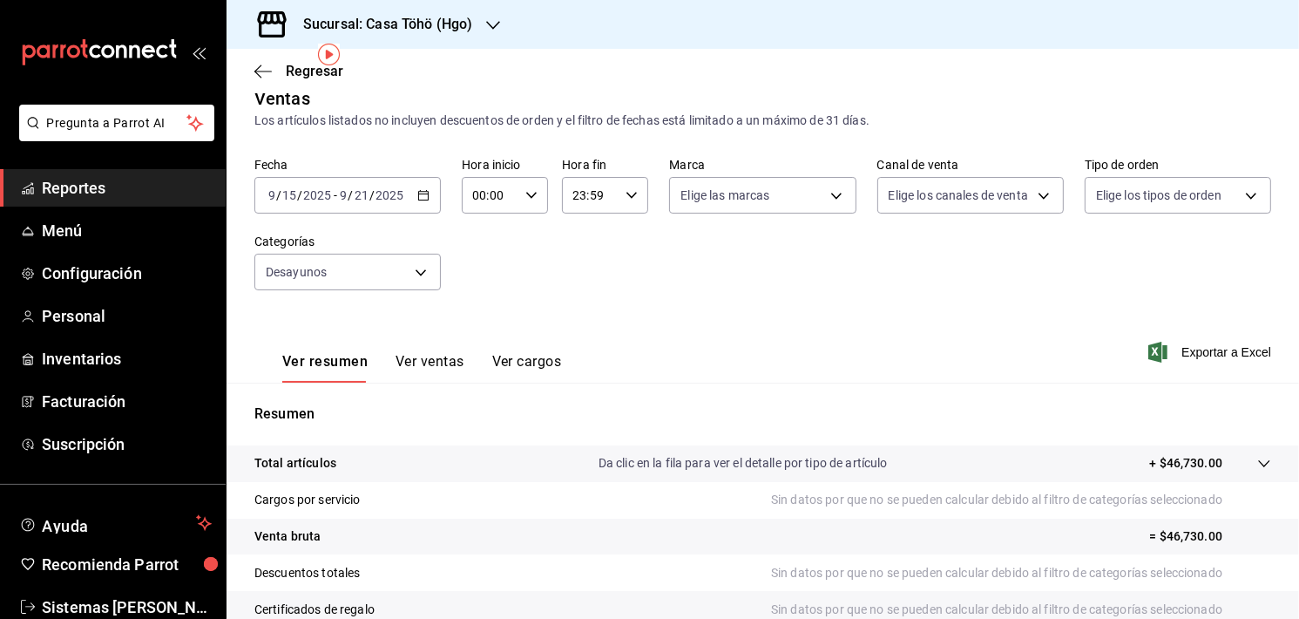
scroll to position [3, 0]
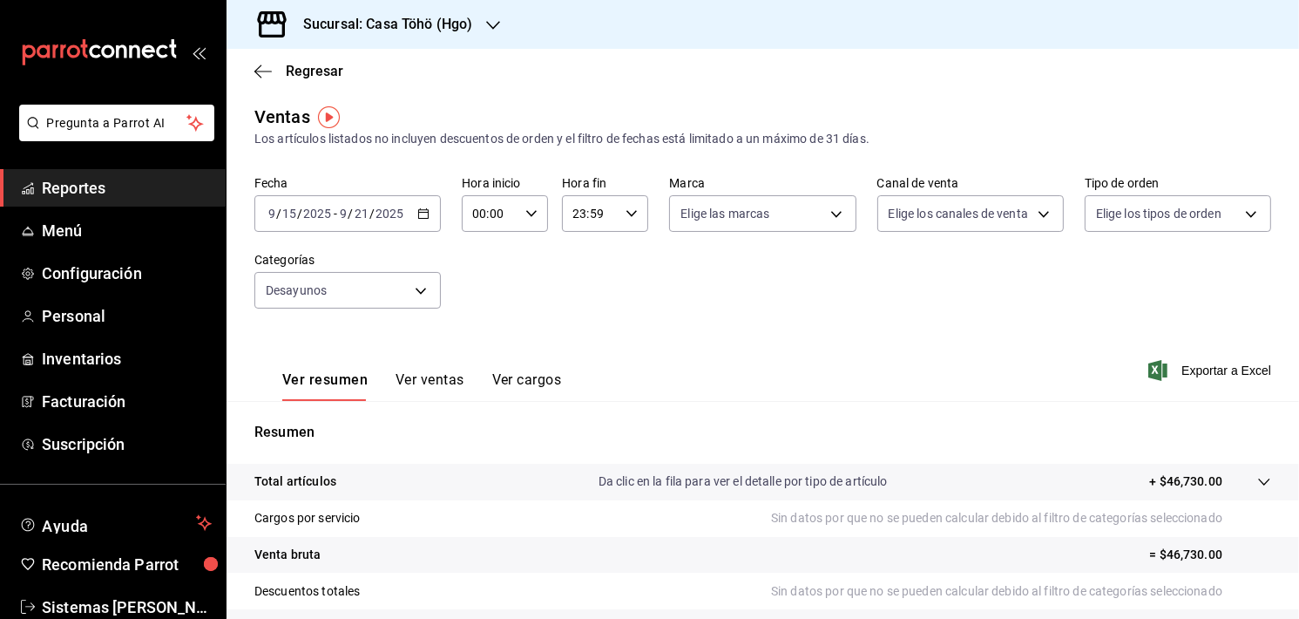
click at [467, 379] on div "Ver resumen Ver ventas Ver cargos" at bounding box center [421, 386] width 279 height 30
click at [455, 381] on button "Ver ventas" at bounding box center [430, 386] width 69 height 30
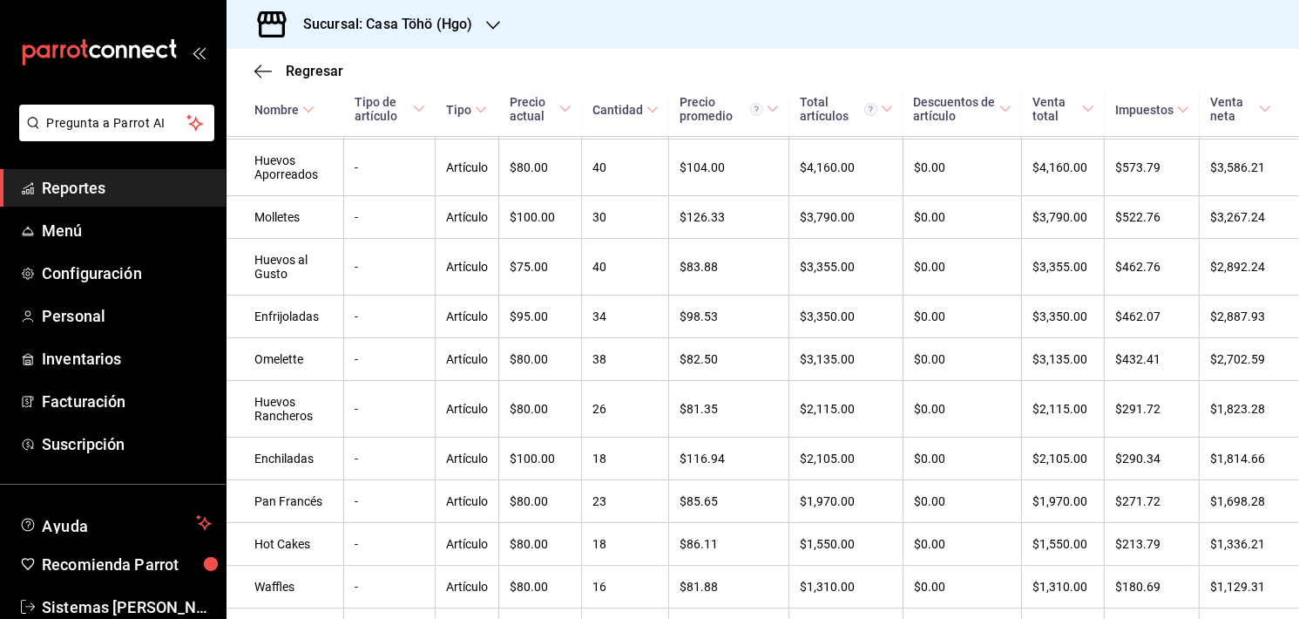
scroll to position [675, 0]
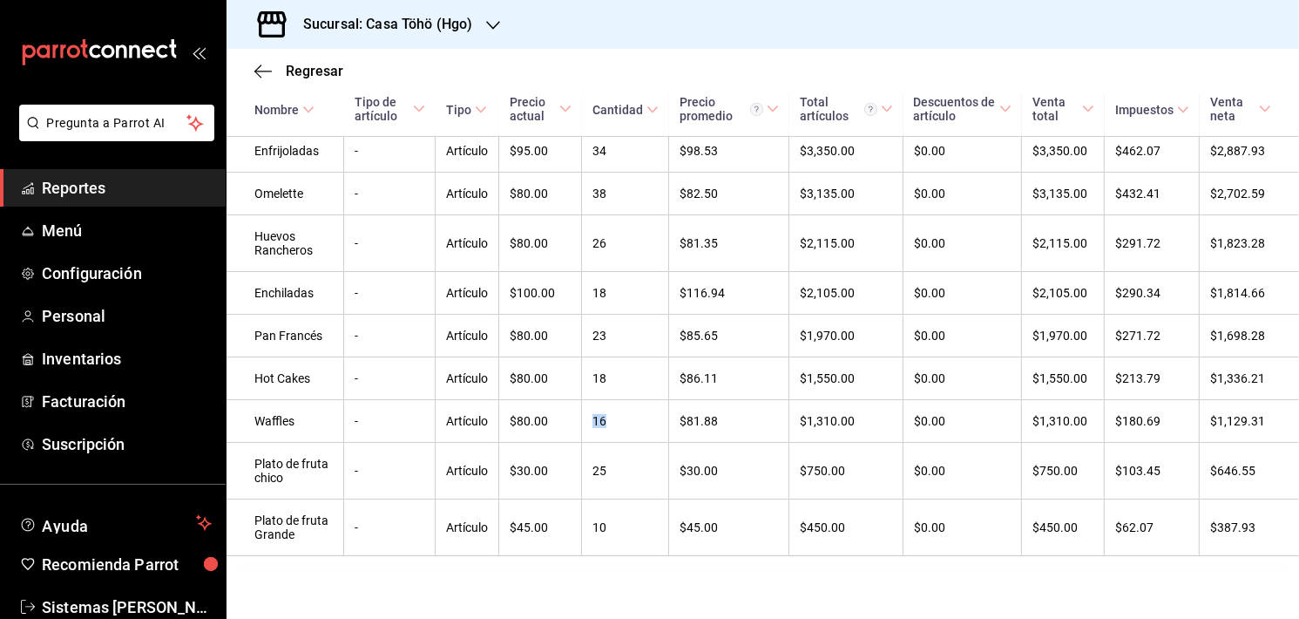
drag, startPoint x: 614, startPoint y: 417, endPoint x: 587, endPoint y: 417, distance: 27.0
click at [587, 417] on td "16" at bounding box center [625, 421] width 87 height 43
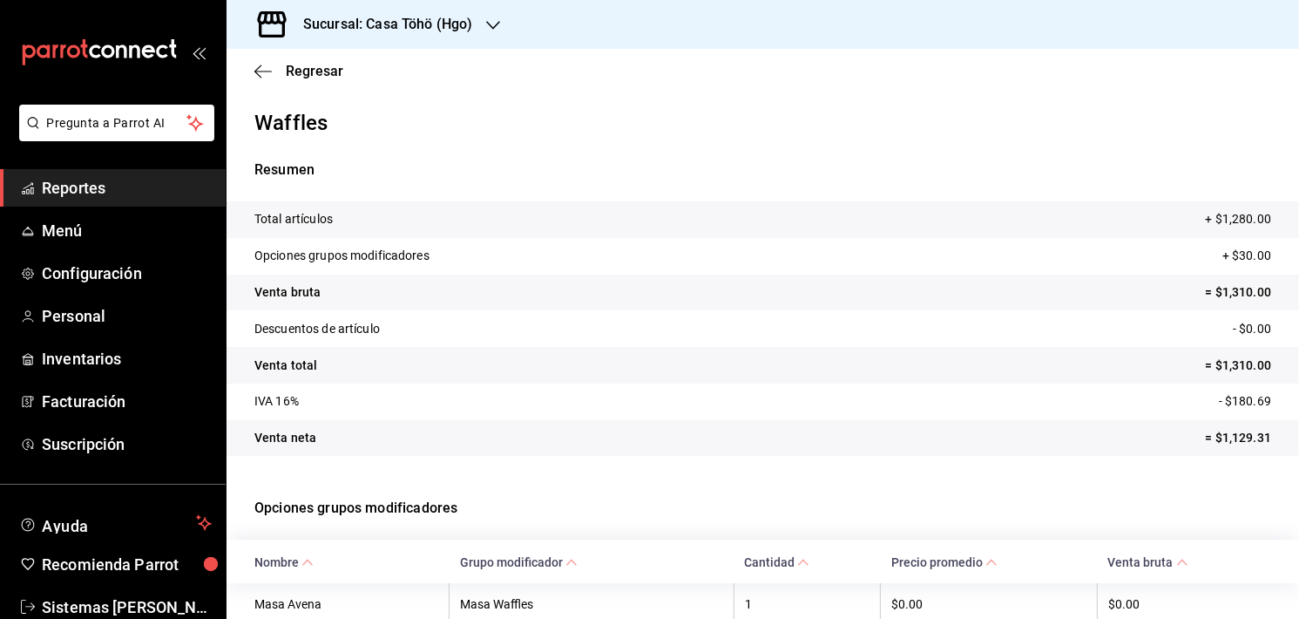
click at [252, 71] on div "Regresar" at bounding box center [763, 71] width 1073 height 44
click at [259, 74] on icon "button" at bounding box center [257, 70] width 7 height 13
click at [258, 67] on icon "button" at bounding box center [257, 70] width 7 height 13
click at [262, 64] on icon "button" at bounding box center [262, 72] width 17 height 16
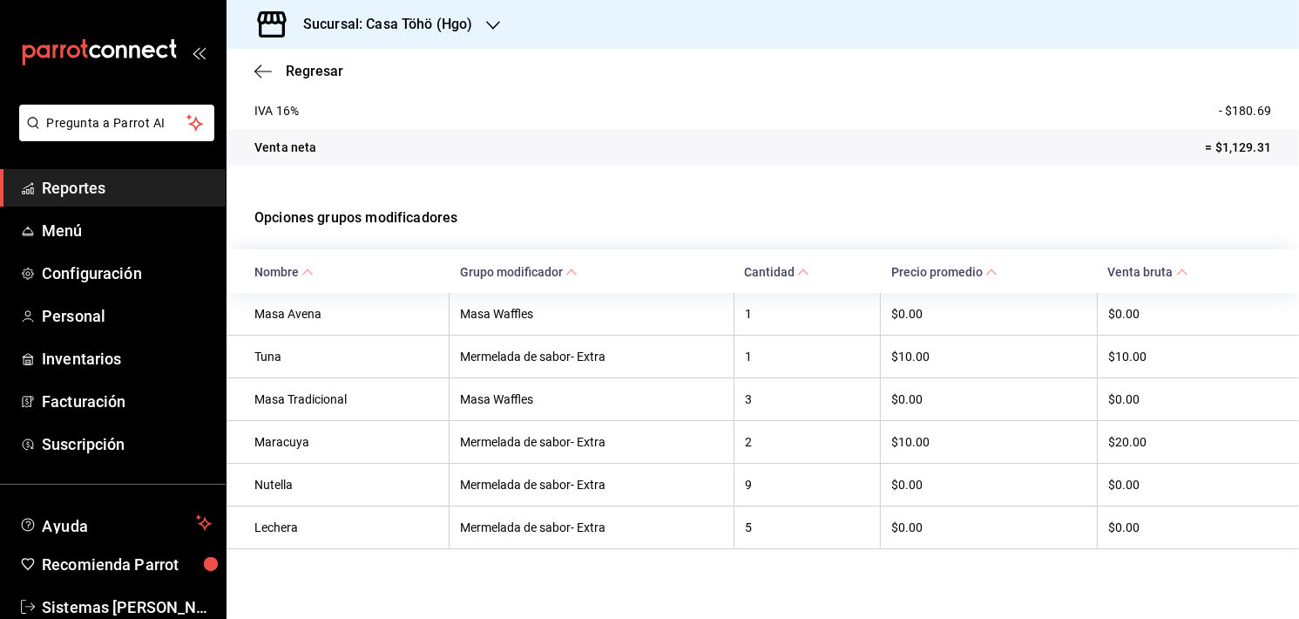
click at [940, 149] on tr "Venta neta = $1,129.31" at bounding box center [763, 148] width 1073 height 37
click at [249, 65] on div "Regresar" at bounding box center [763, 71] width 1073 height 44
click at [256, 67] on icon "button" at bounding box center [262, 72] width 17 height 16
click at [281, 70] on span "Regresar" at bounding box center [298, 71] width 89 height 17
click at [273, 79] on div "Regresar" at bounding box center [763, 71] width 1073 height 44
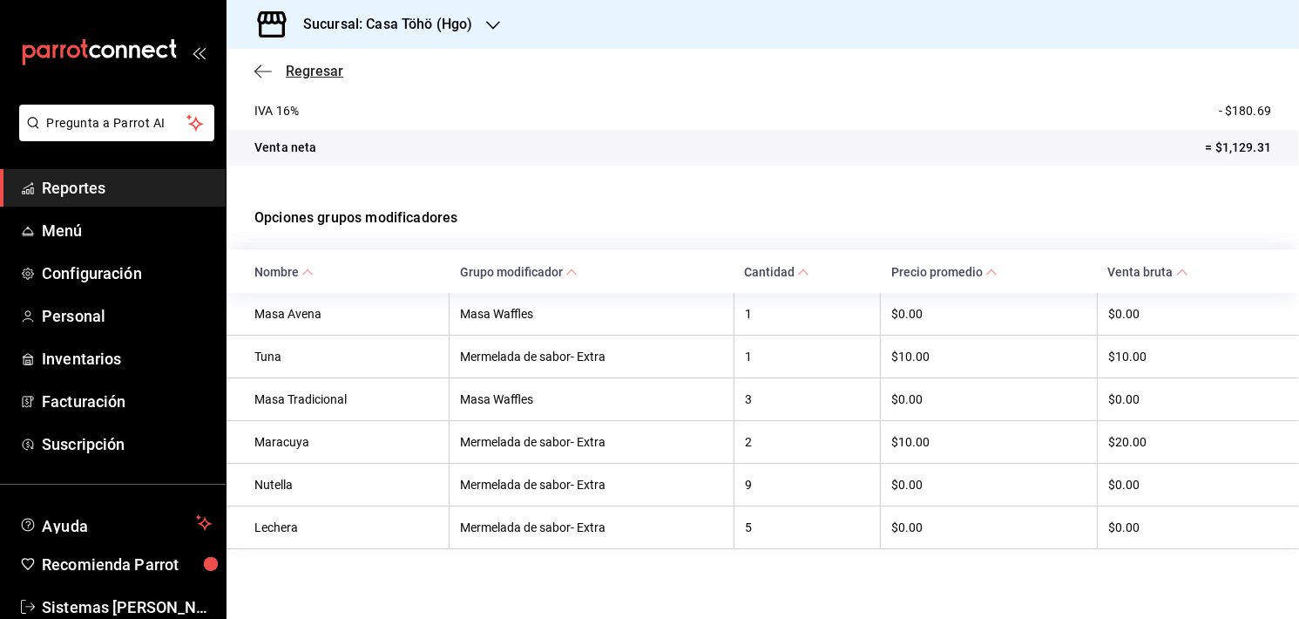
click at [257, 78] on icon "button" at bounding box center [262, 72] width 17 height 16
click at [132, 194] on span "Reportes" at bounding box center [127, 188] width 170 height 24
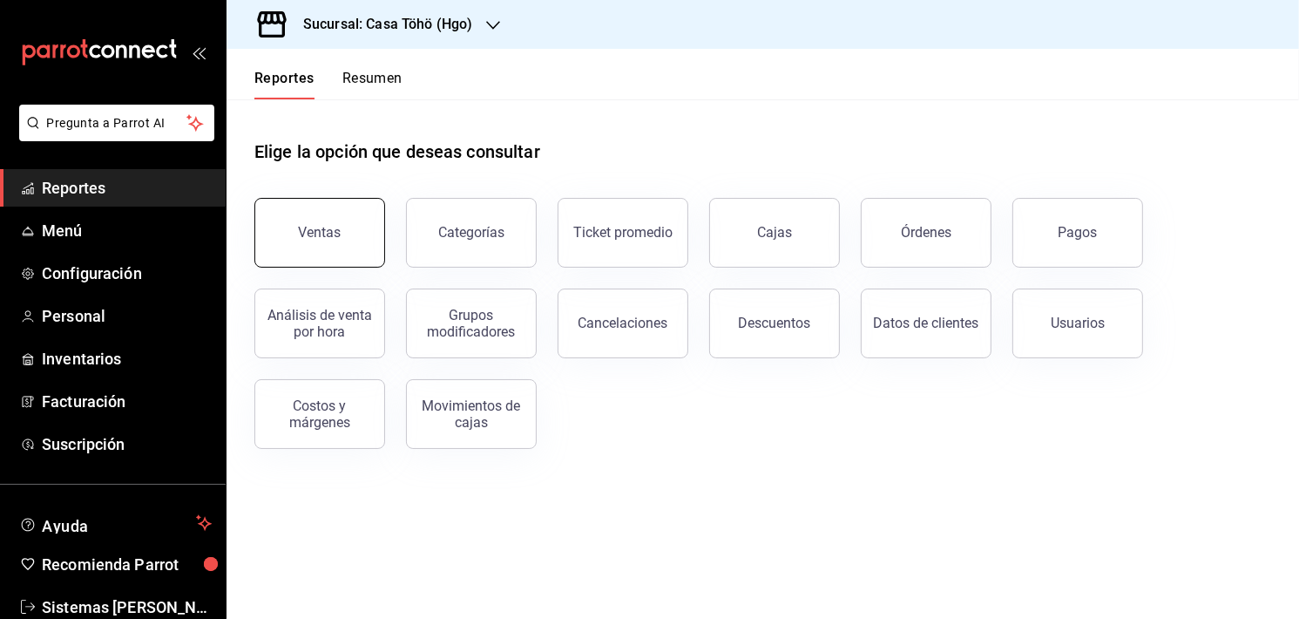
click at [327, 220] on button "Ventas" at bounding box center [319, 233] width 131 height 70
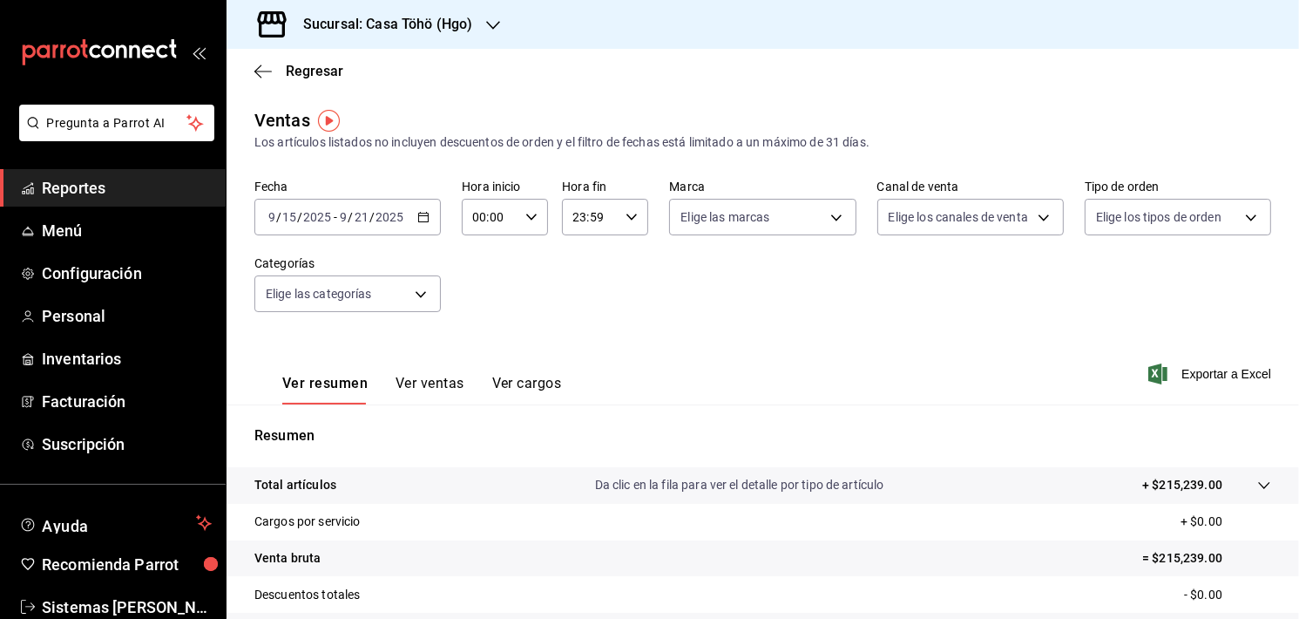
click at [424, 220] on icon "button" at bounding box center [423, 217] width 12 height 12
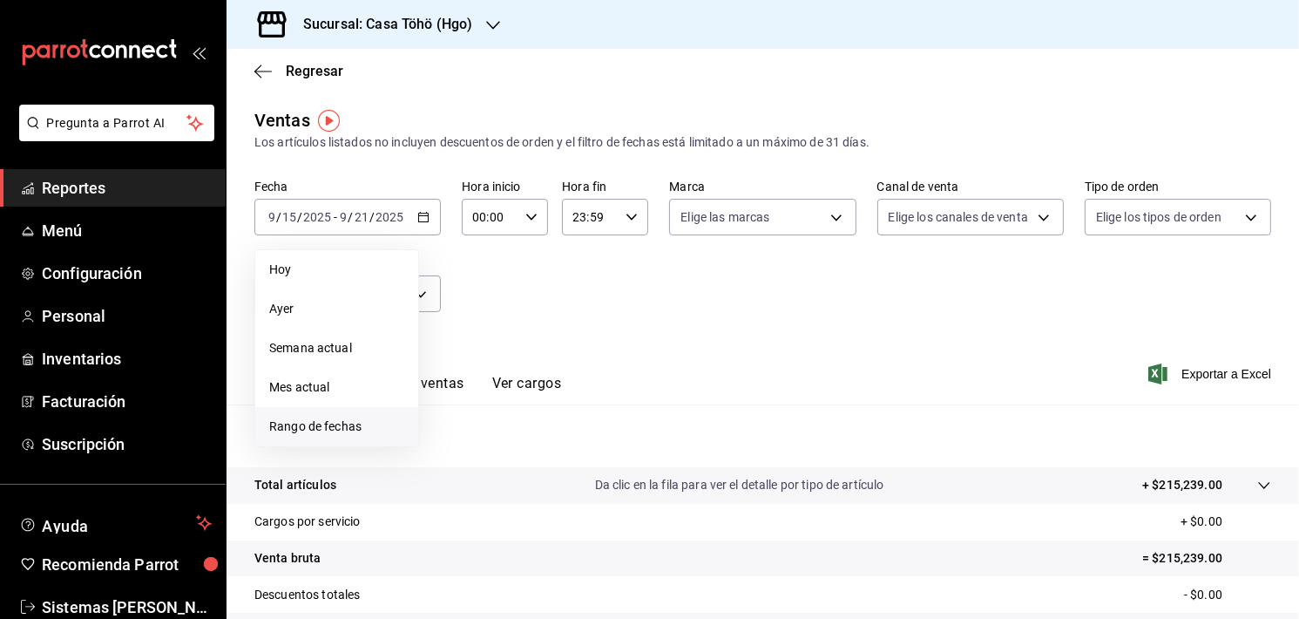
click at [308, 421] on span "Rango de fechas" at bounding box center [336, 426] width 135 height 18
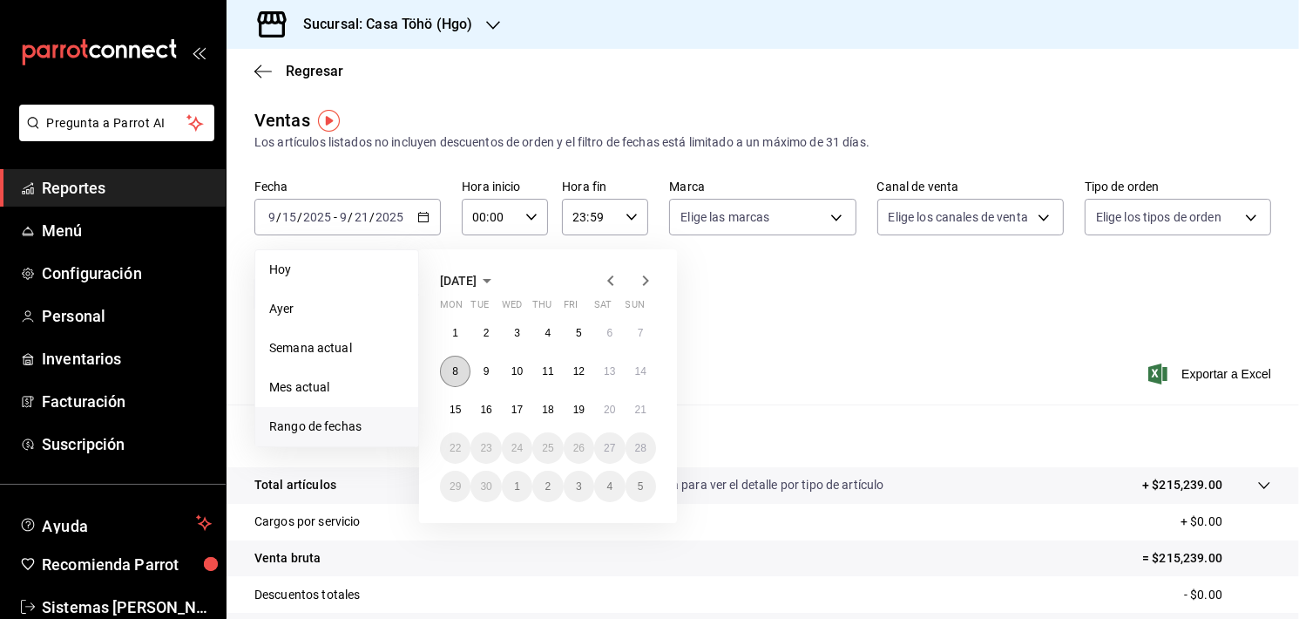
click at [441, 373] on button "8" at bounding box center [455, 371] width 31 height 31
click at [644, 368] on abbr "14" at bounding box center [640, 371] width 11 height 12
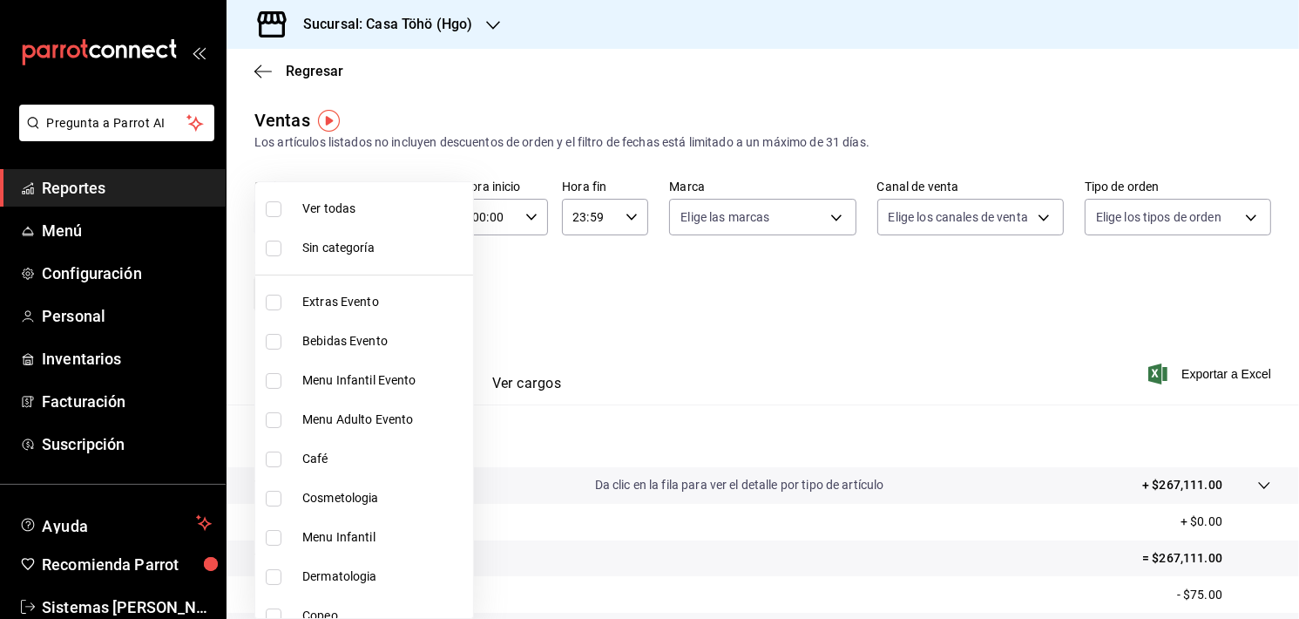
click at [415, 299] on body "Pregunta a Parrot AI Reportes Menú Configuración Personal Inventarios Facturaci…" at bounding box center [649, 309] width 1299 height 619
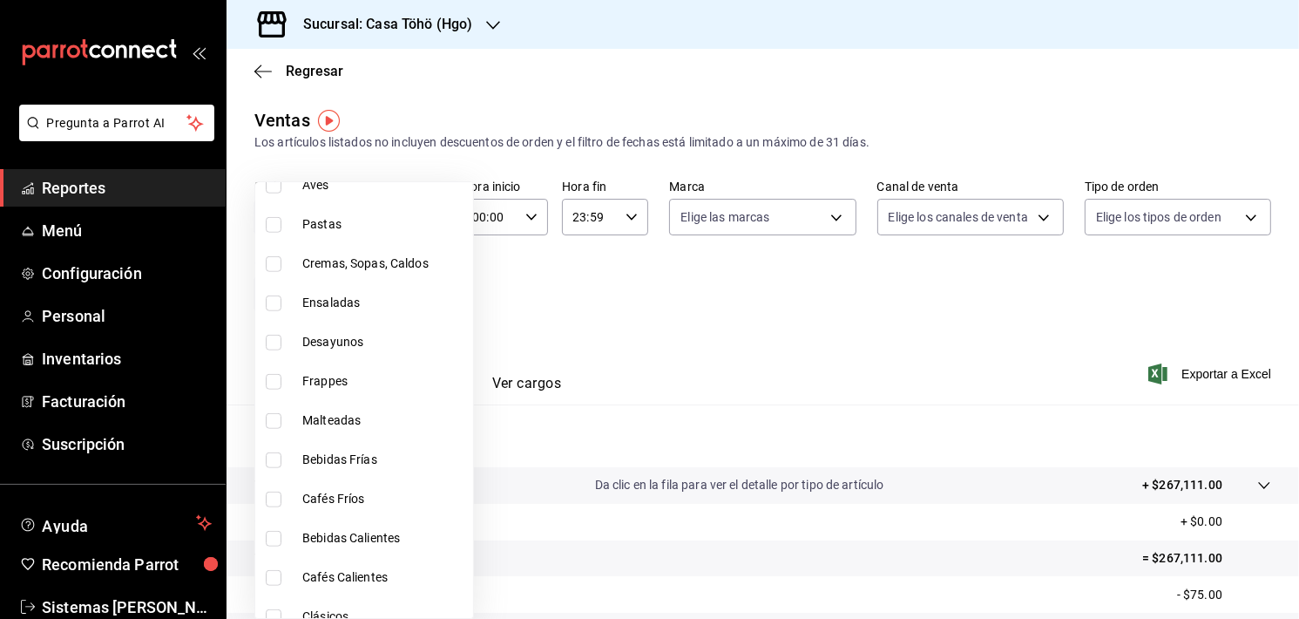
scroll to position [1332, 0]
click at [284, 343] on label at bounding box center [277, 344] width 23 height 16
click at [281, 343] on input "checkbox" at bounding box center [274, 344] width 16 height 16
checkbox input "false"
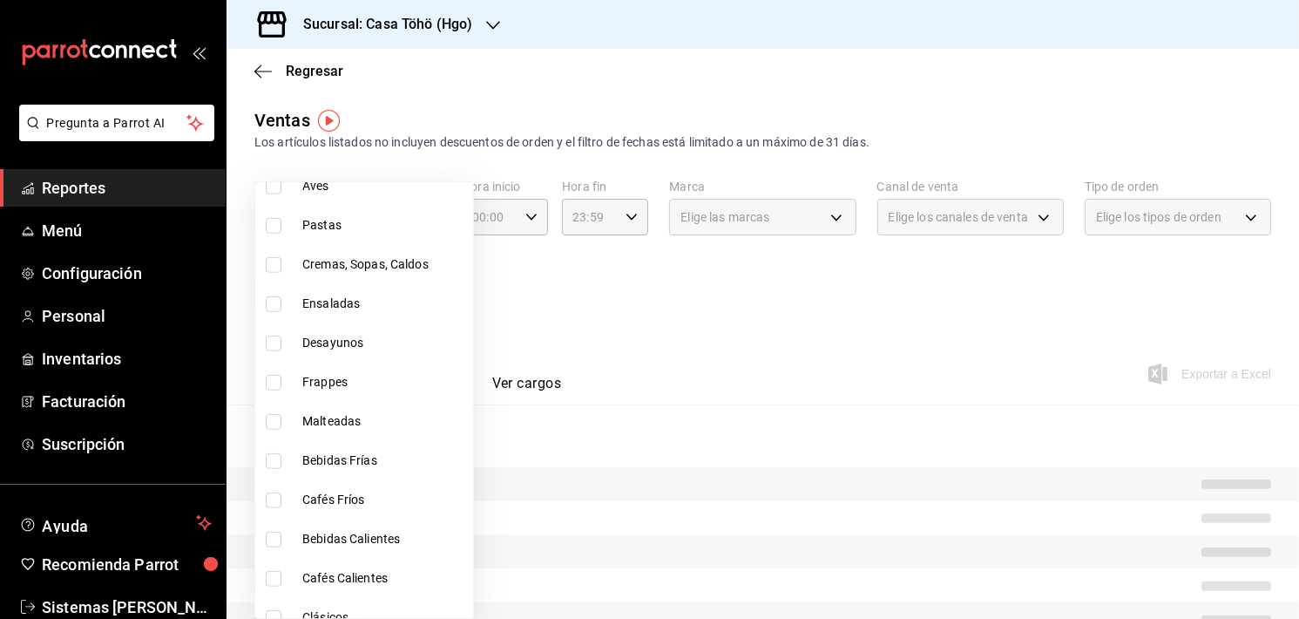
click at [275, 350] on li "Desayunos" at bounding box center [364, 342] width 218 height 39
type input "3f7b2192-47a1-497d-8635-5e318bd28922"
checkbox input "true"
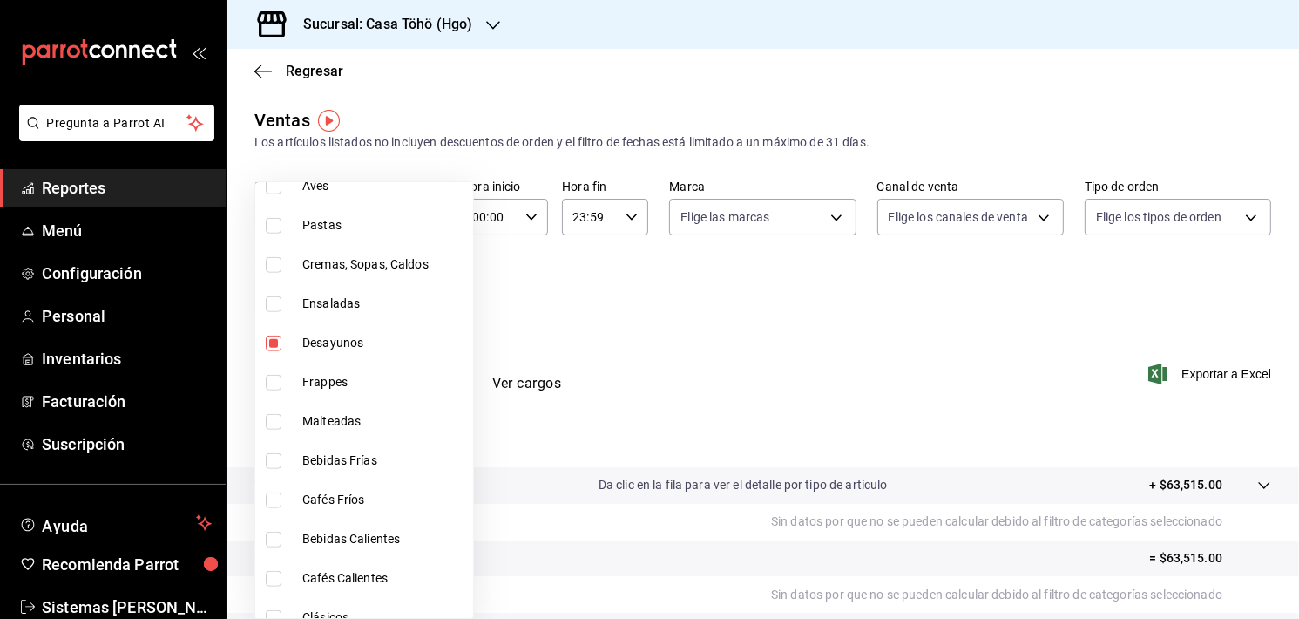
click at [628, 372] on div at bounding box center [649, 309] width 1299 height 619
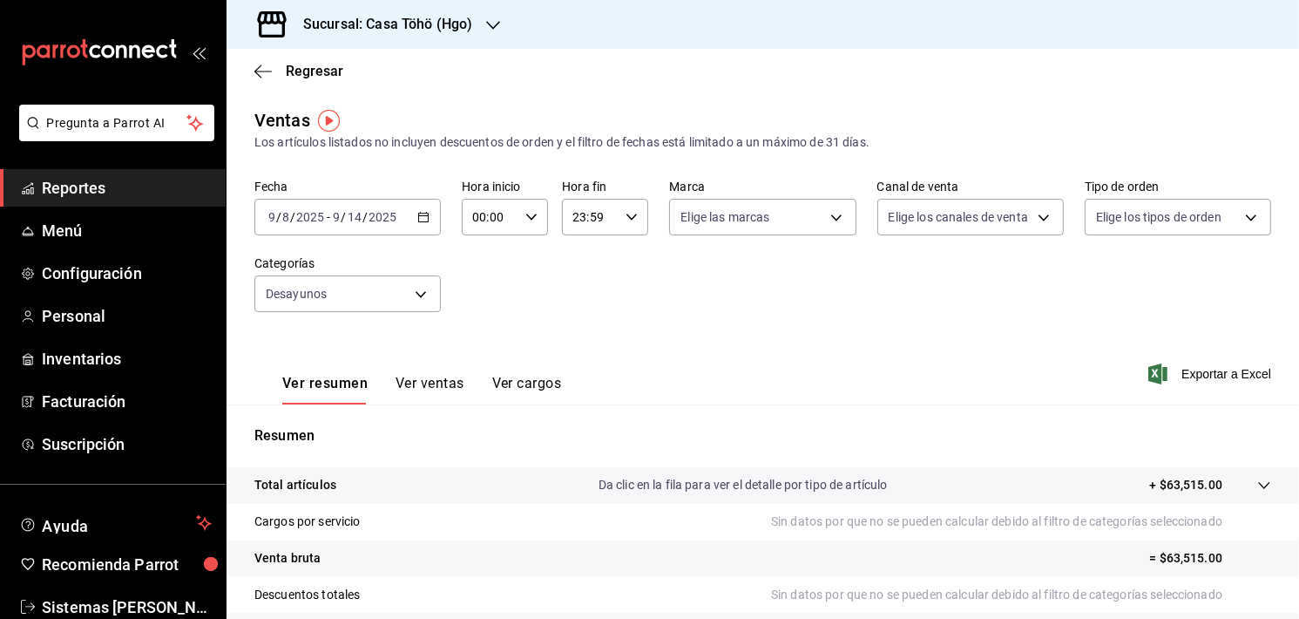
click at [427, 384] on button "Ver ventas" at bounding box center [430, 390] width 69 height 30
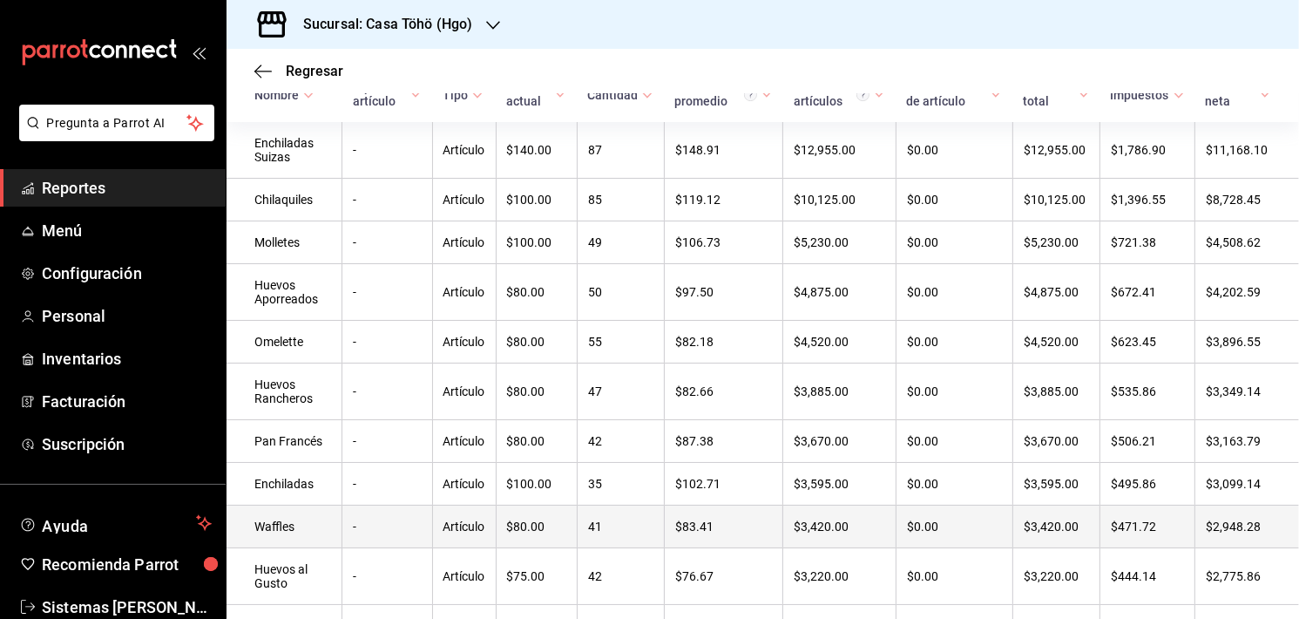
scroll to position [338, 0]
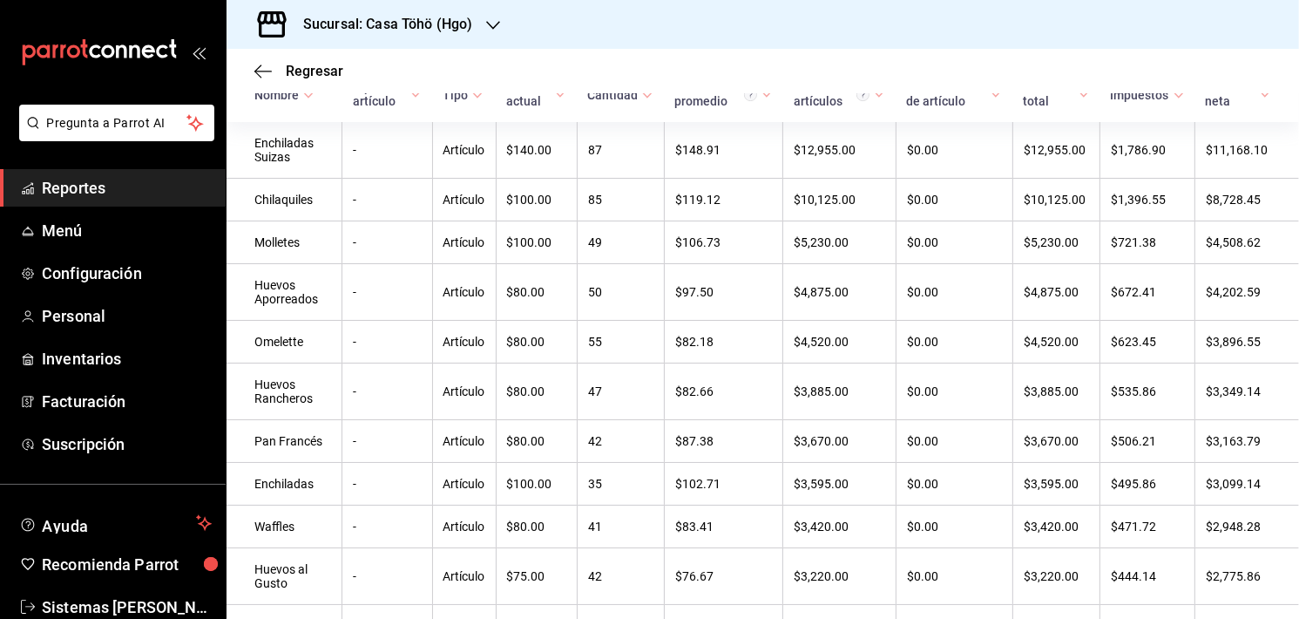
click at [926, 32] on div "Sucursal: Casa Töhö (Hgo)" at bounding box center [763, 24] width 1073 height 49
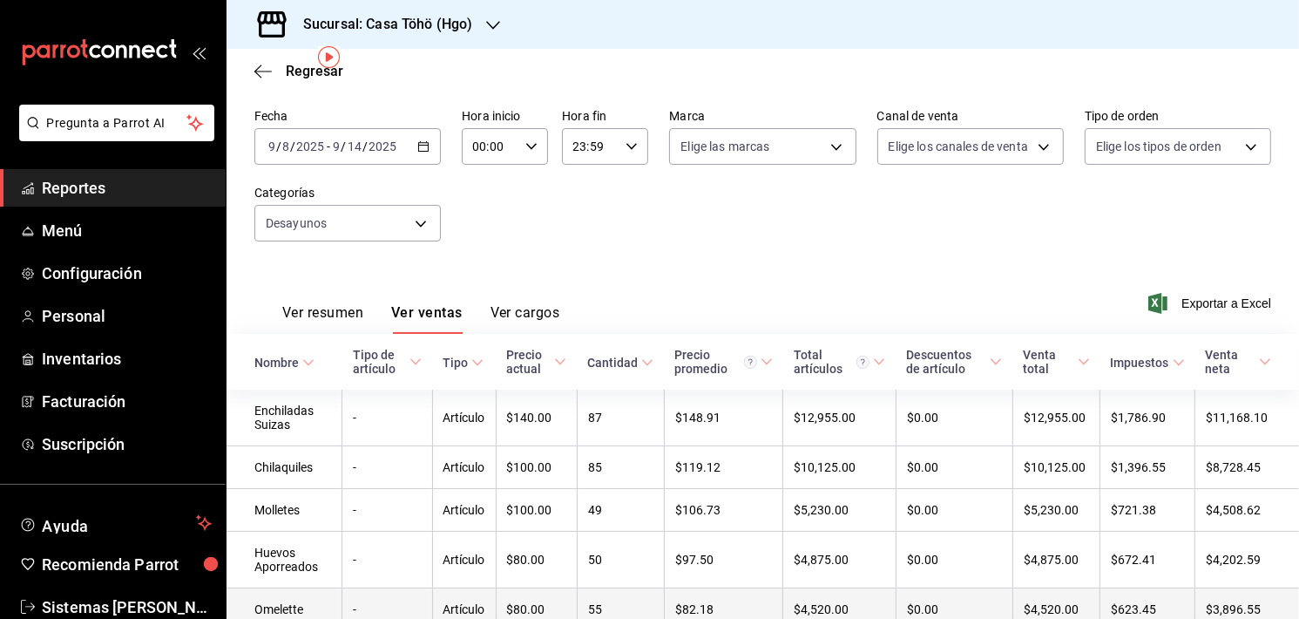
scroll to position [0, 0]
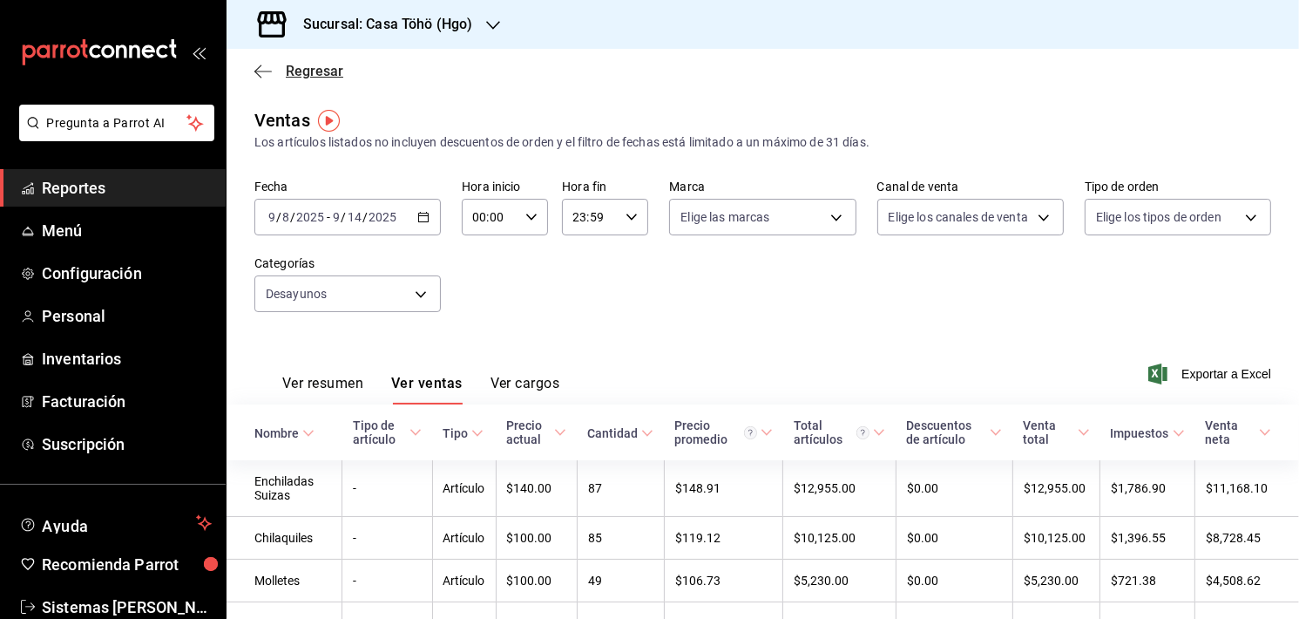
click at [258, 76] on icon "button" at bounding box center [262, 72] width 17 height 16
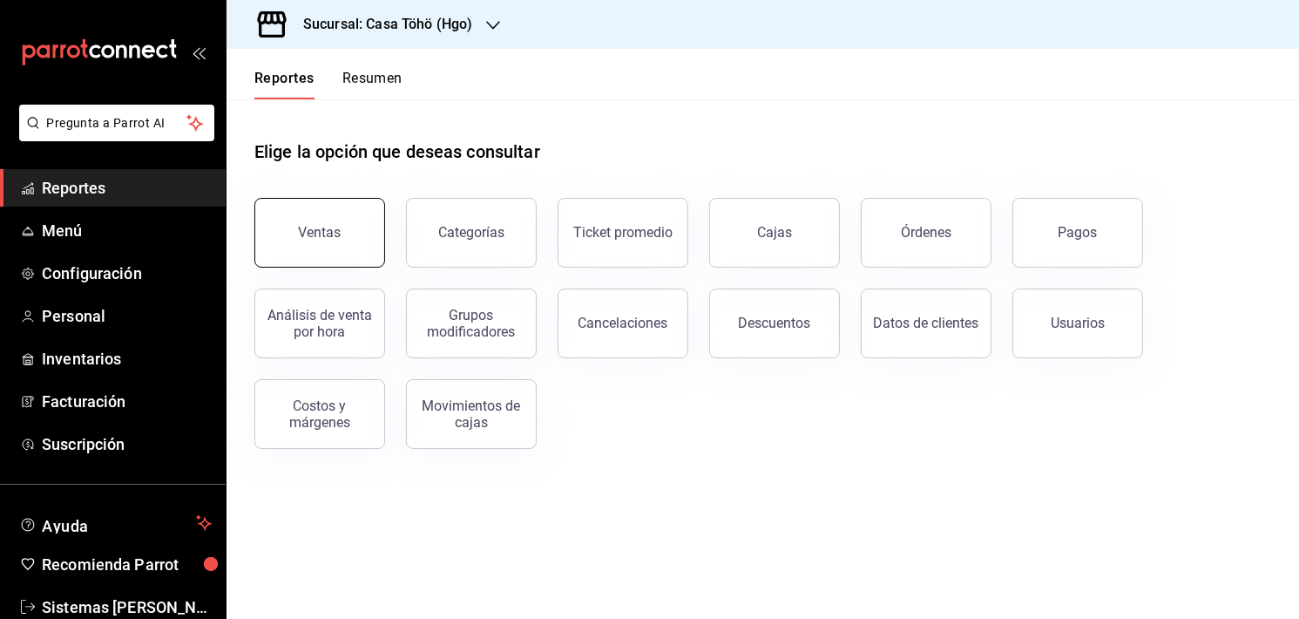
click at [309, 205] on button "Ventas" at bounding box center [319, 233] width 131 height 70
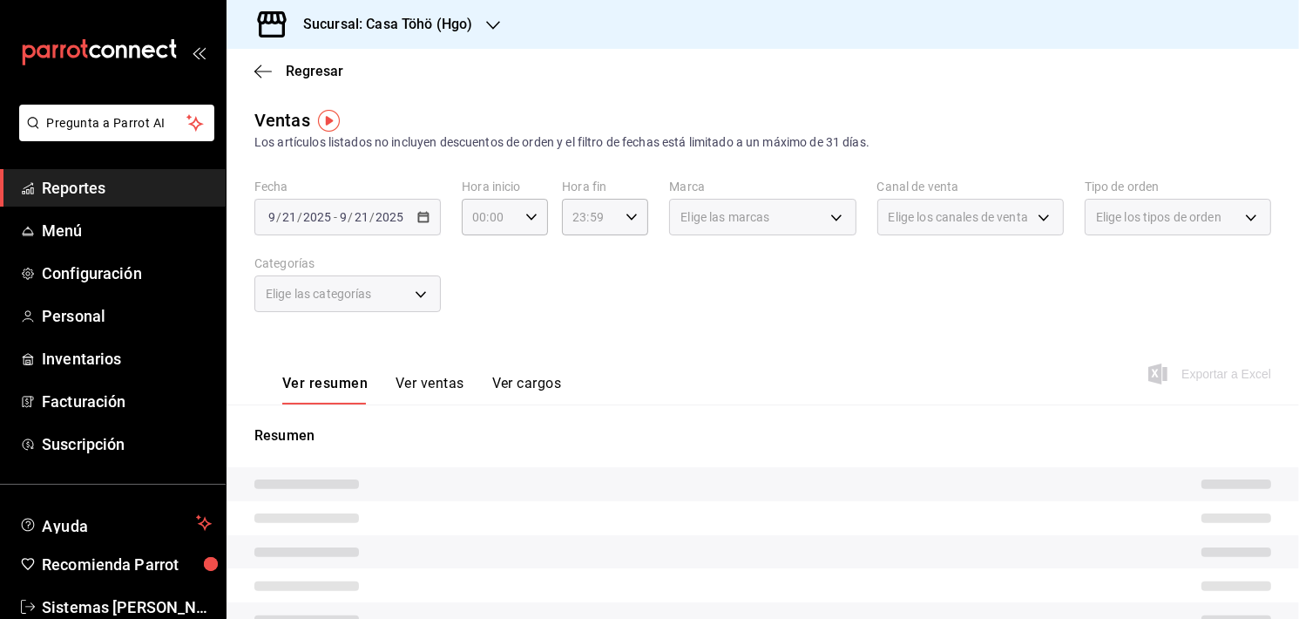
click at [428, 220] on div "[DATE] [DATE] - [DATE] [DATE]" at bounding box center [347, 217] width 186 height 37
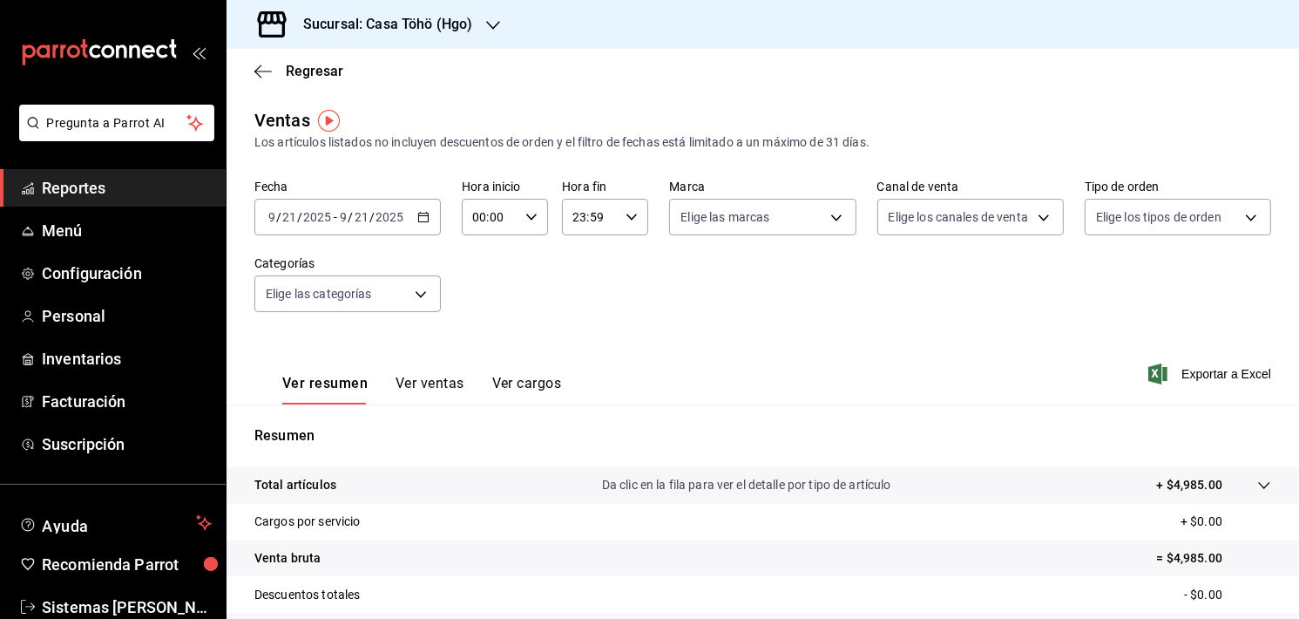
click at [424, 220] on icon "button" at bounding box center [423, 217] width 12 height 12
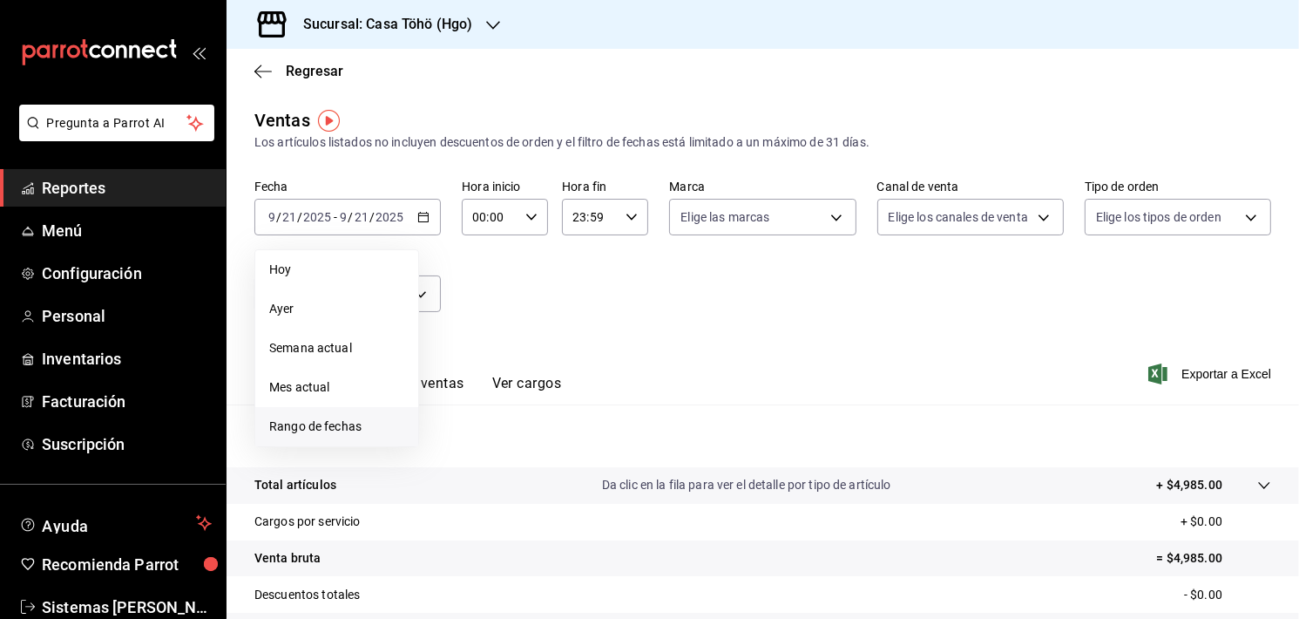
click at [309, 415] on li "Rango de fechas" at bounding box center [336, 426] width 163 height 39
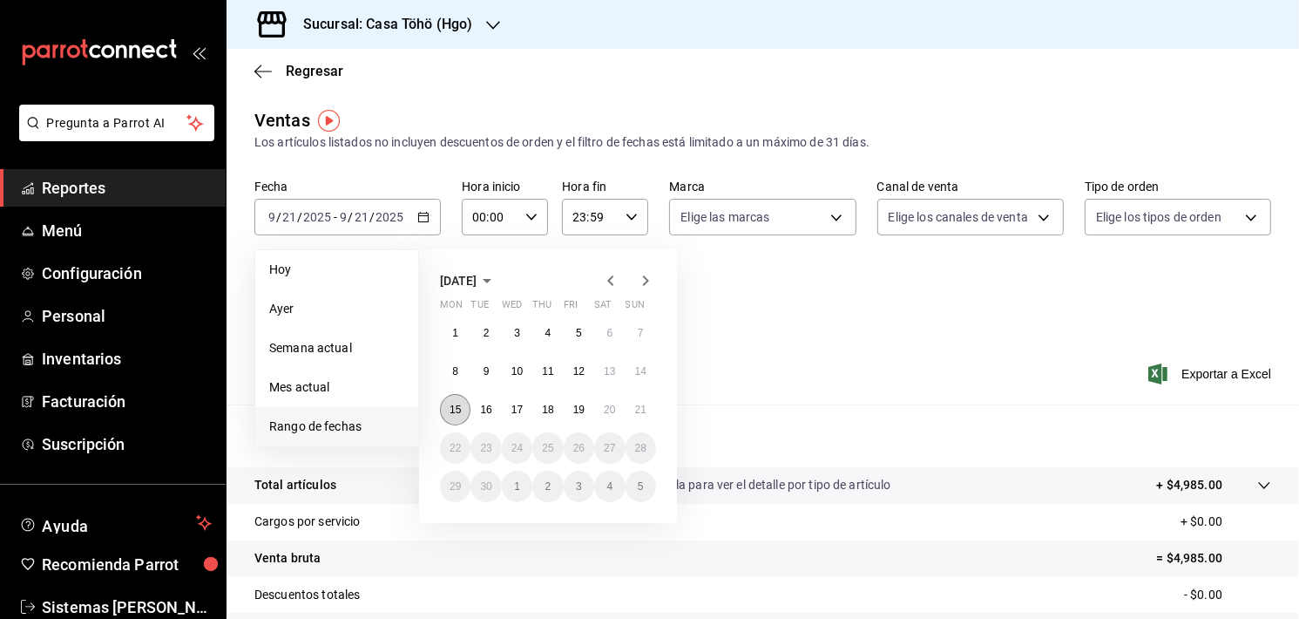
click at [456, 417] on button "15" at bounding box center [455, 409] width 31 height 31
click at [648, 412] on button "21" at bounding box center [641, 409] width 31 height 31
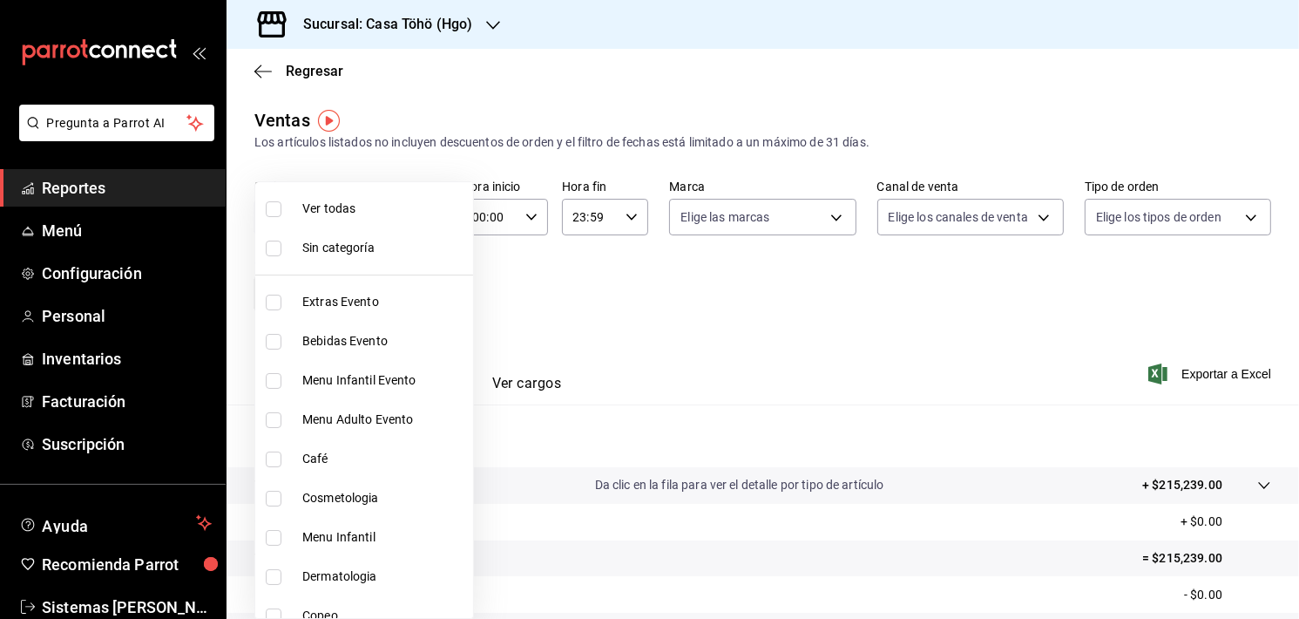
click at [382, 281] on body "Pregunta a Parrot AI Reportes Menú Configuración Personal Inventarios Facturaci…" at bounding box center [649, 309] width 1299 height 619
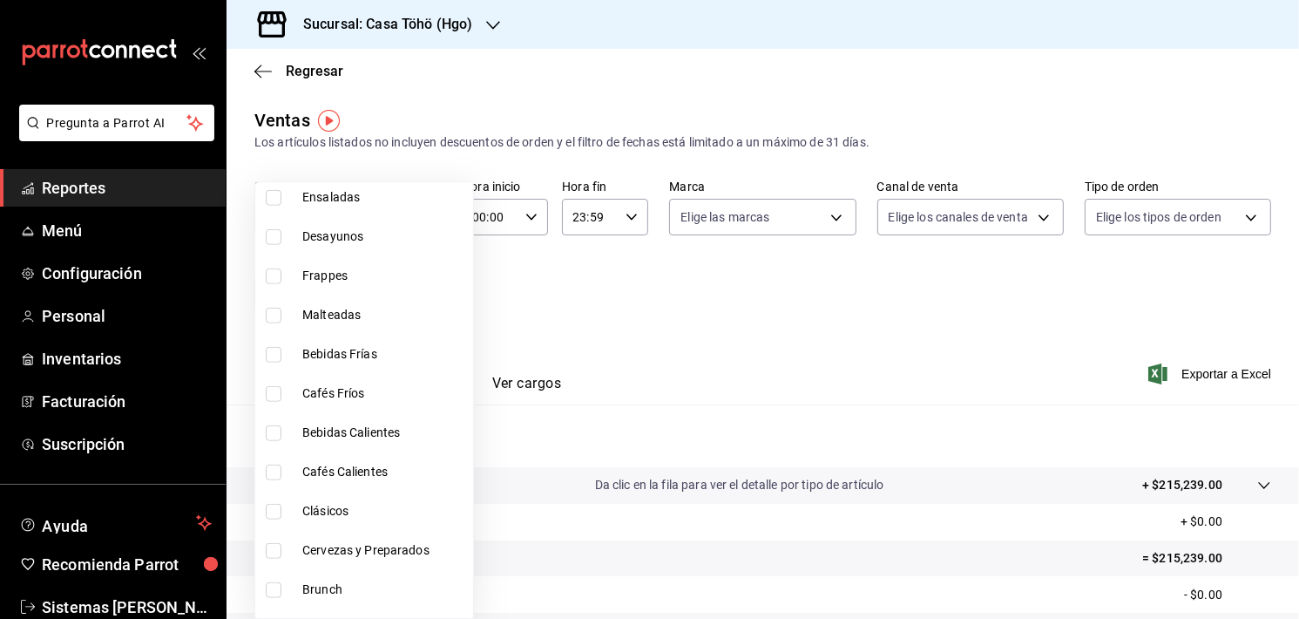
scroll to position [1415, 0]
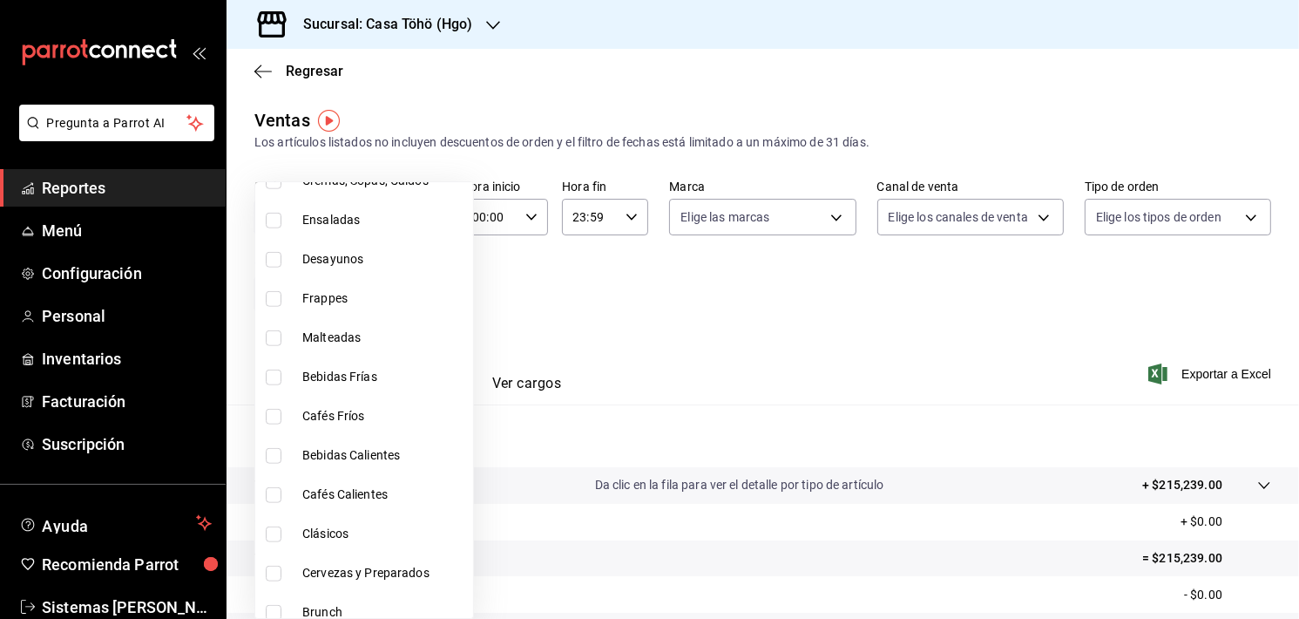
click at [277, 259] on input "checkbox" at bounding box center [274, 260] width 16 height 16
checkbox input "true"
type input "3f7b2192-47a1-497d-8635-5e318bd28922"
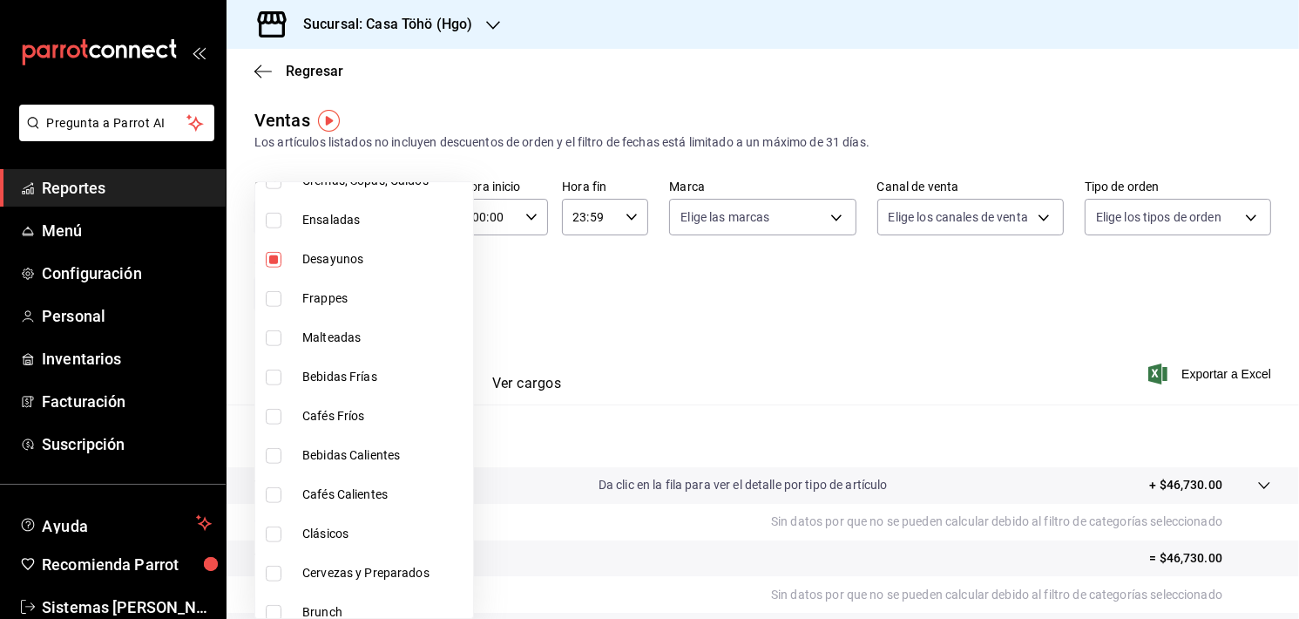
click at [560, 329] on div at bounding box center [649, 309] width 1299 height 619
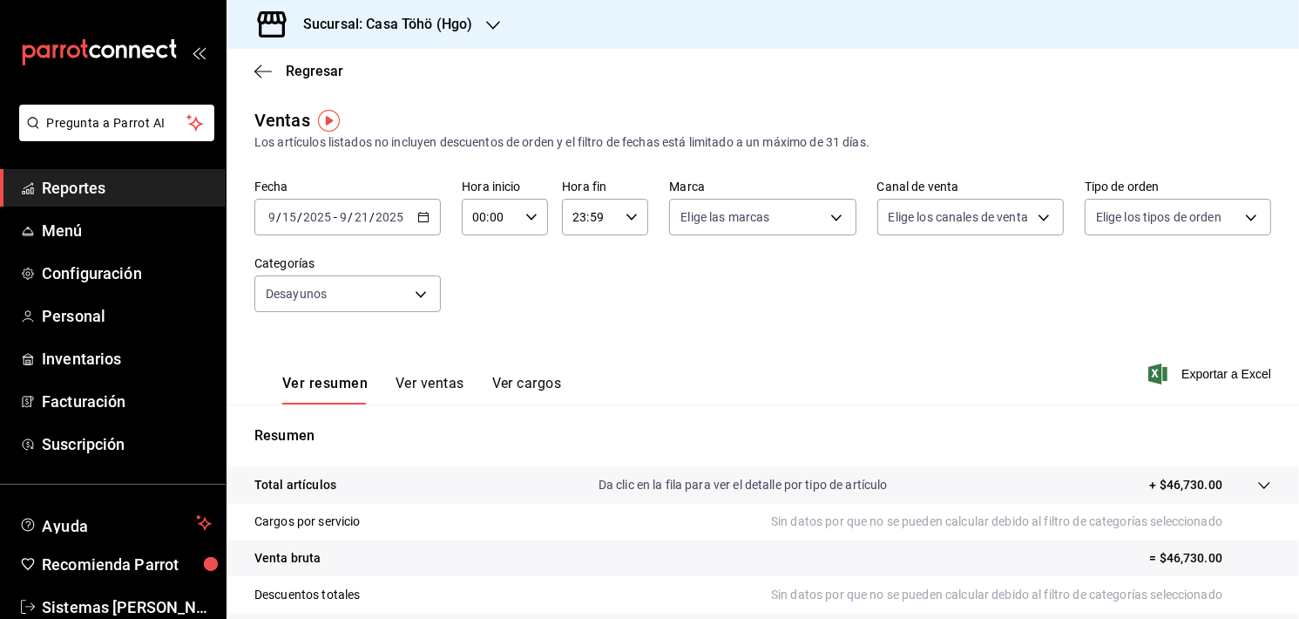
click at [421, 383] on button "Ver ventas" at bounding box center [430, 390] width 69 height 30
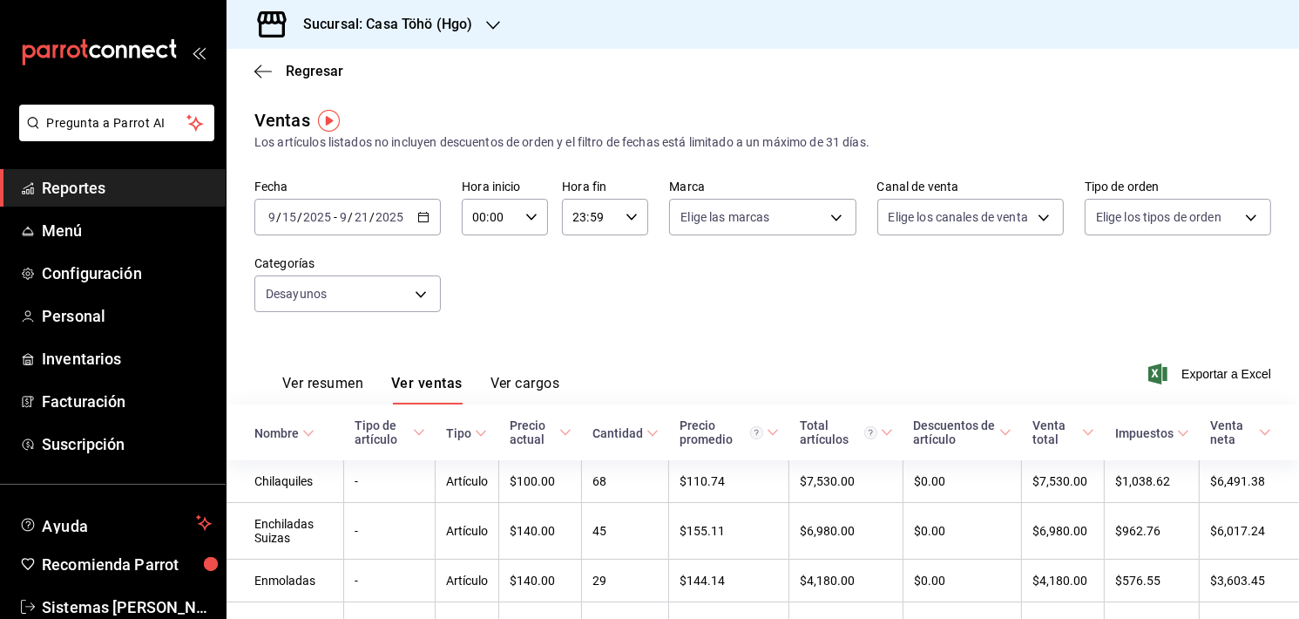
click at [425, 217] on \(Stroke\) "button" at bounding box center [423, 218] width 10 height 10
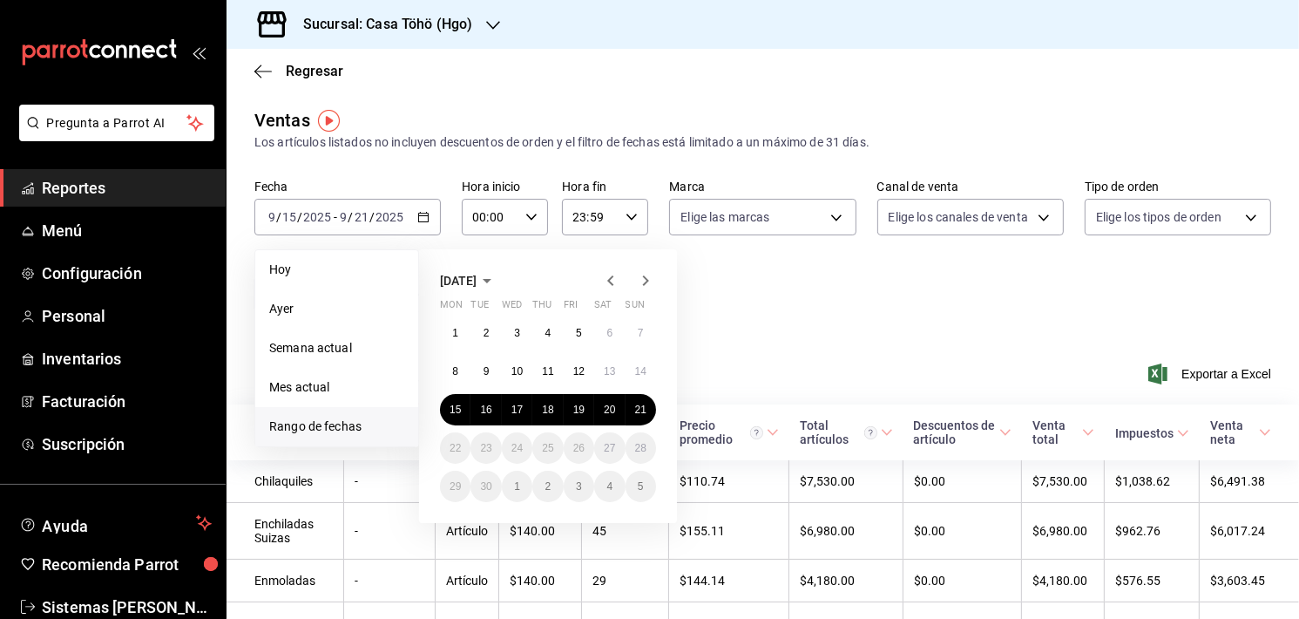
click at [760, 394] on div "Ver resumen Ver ventas Ver cargos Exportar a Excel" at bounding box center [763, 368] width 1073 height 71
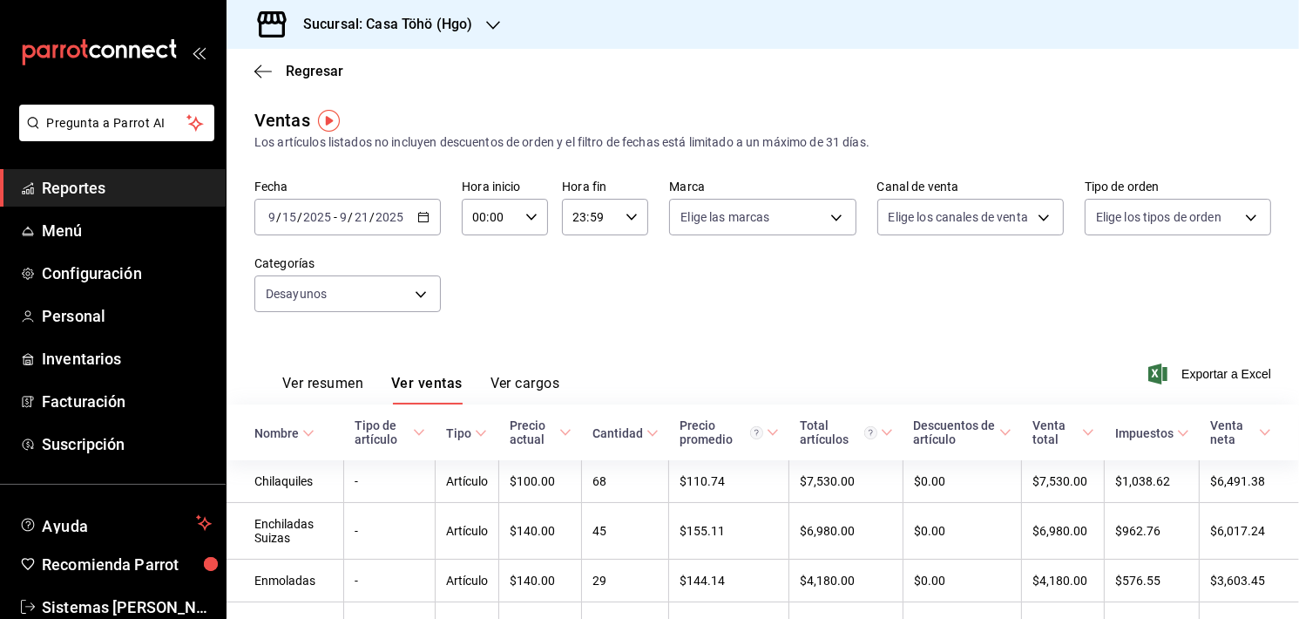
click at [898, 81] on div "Regresar" at bounding box center [763, 71] width 1073 height 44
click at [421, 222] on icon "button" at bounding box center [423, 217] width 12 height 12
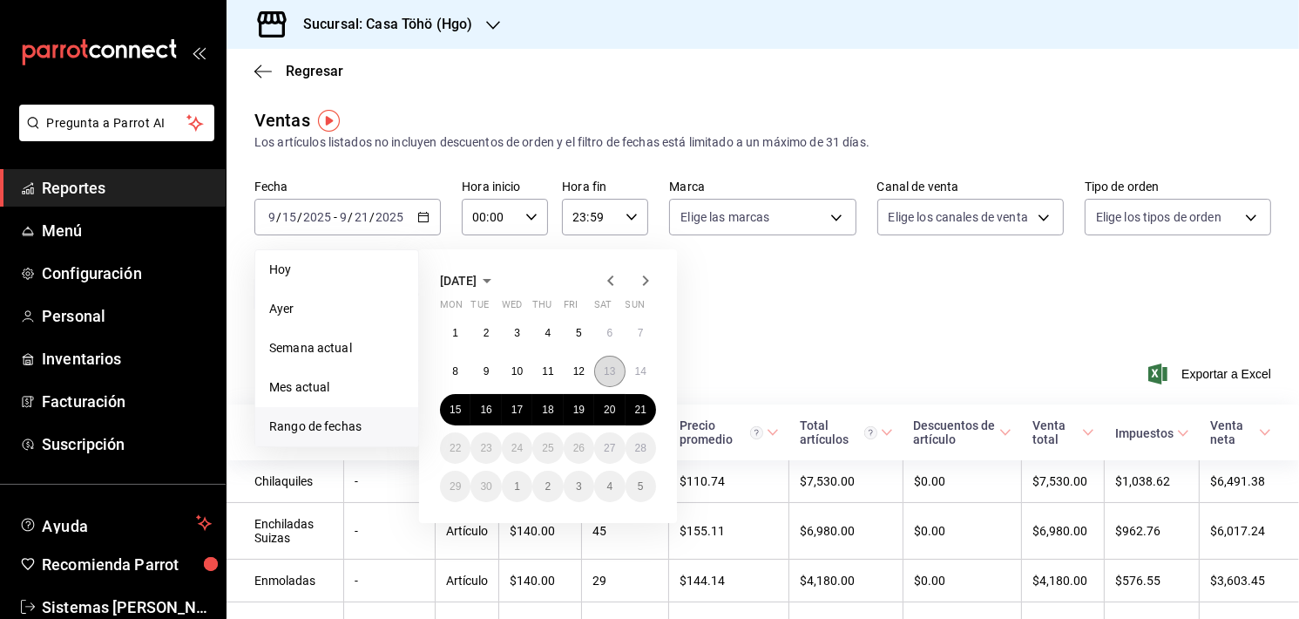
click at [607, 366] on abbr "13" at bounding box center [609, 371] width 11 height 12
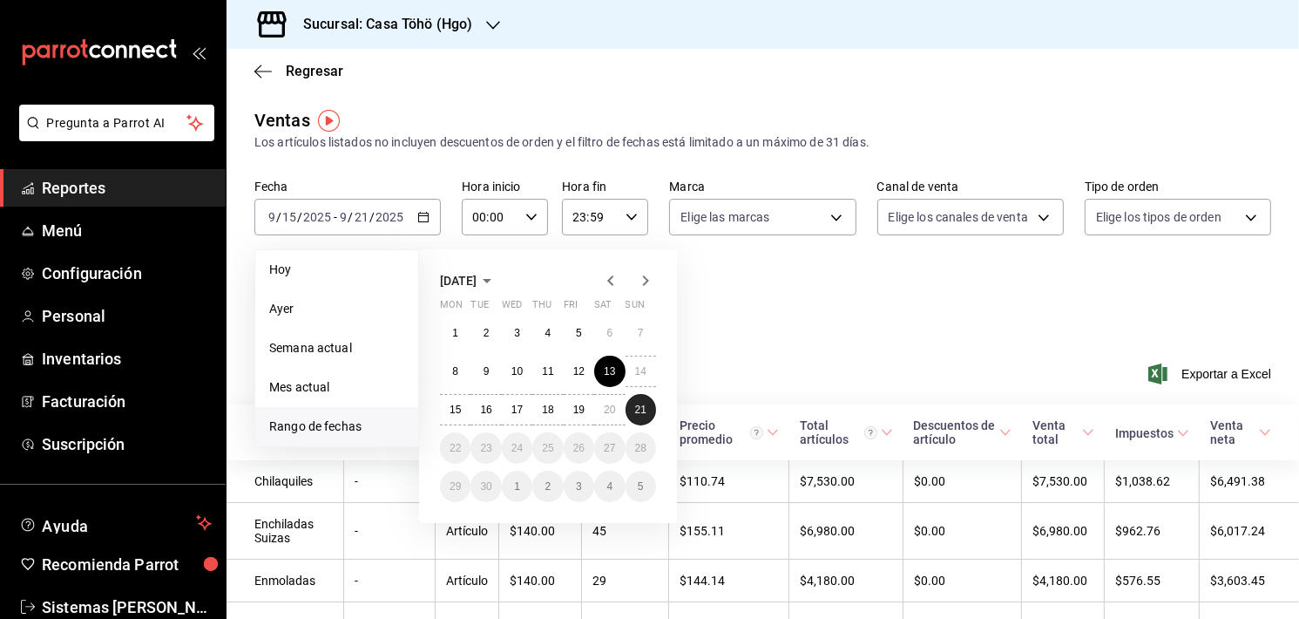
click at [654, 410] on button "21" at bounding box center [641, 409] width 31 height 31
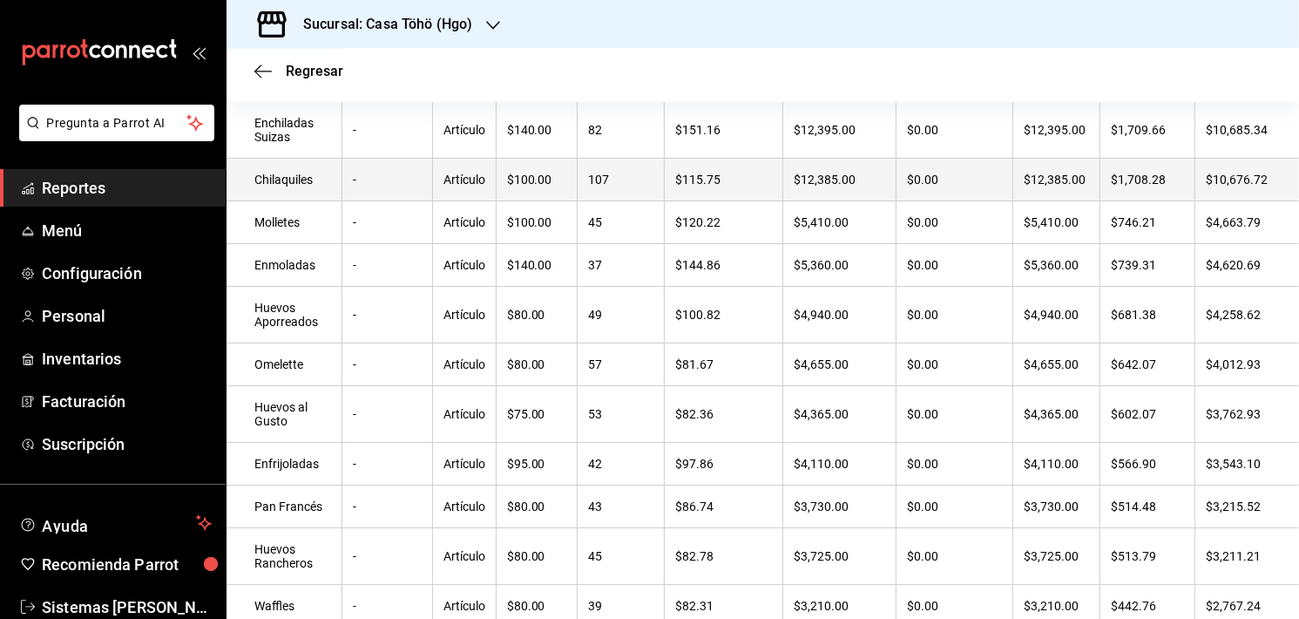
scroll to position [675, 0]
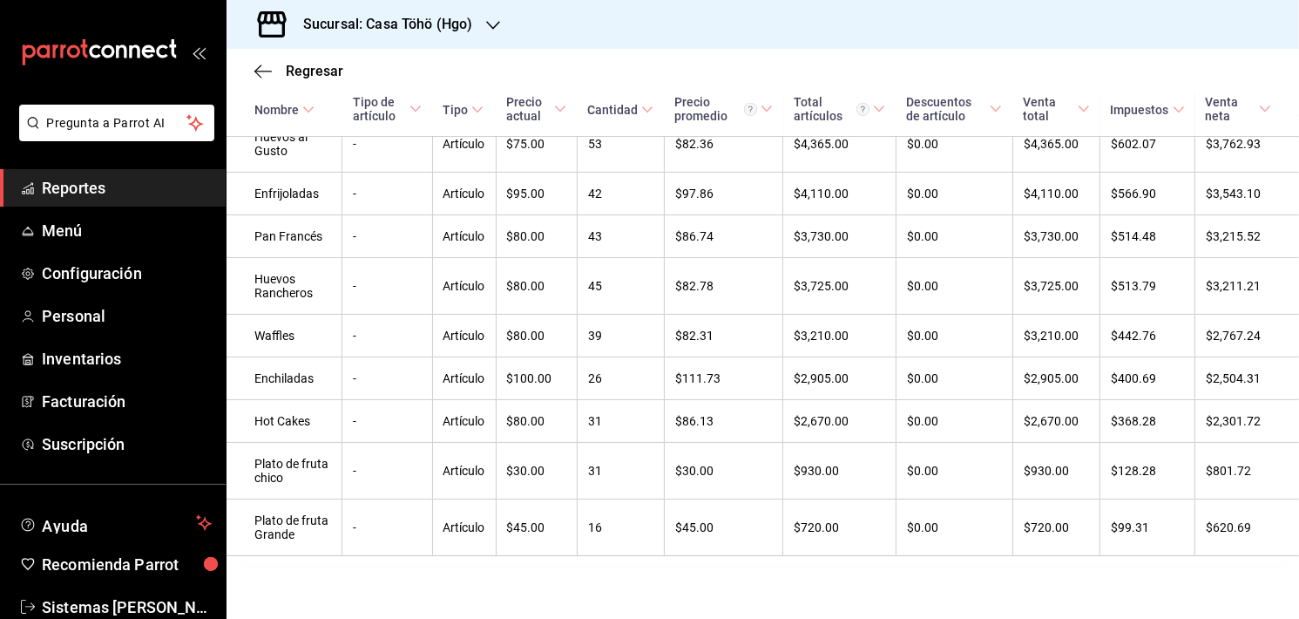
click at [971, 43] on div "Sucursal: Casa Töhö (Hgo)" at bounding box center [763, 24] width 1073 height 49
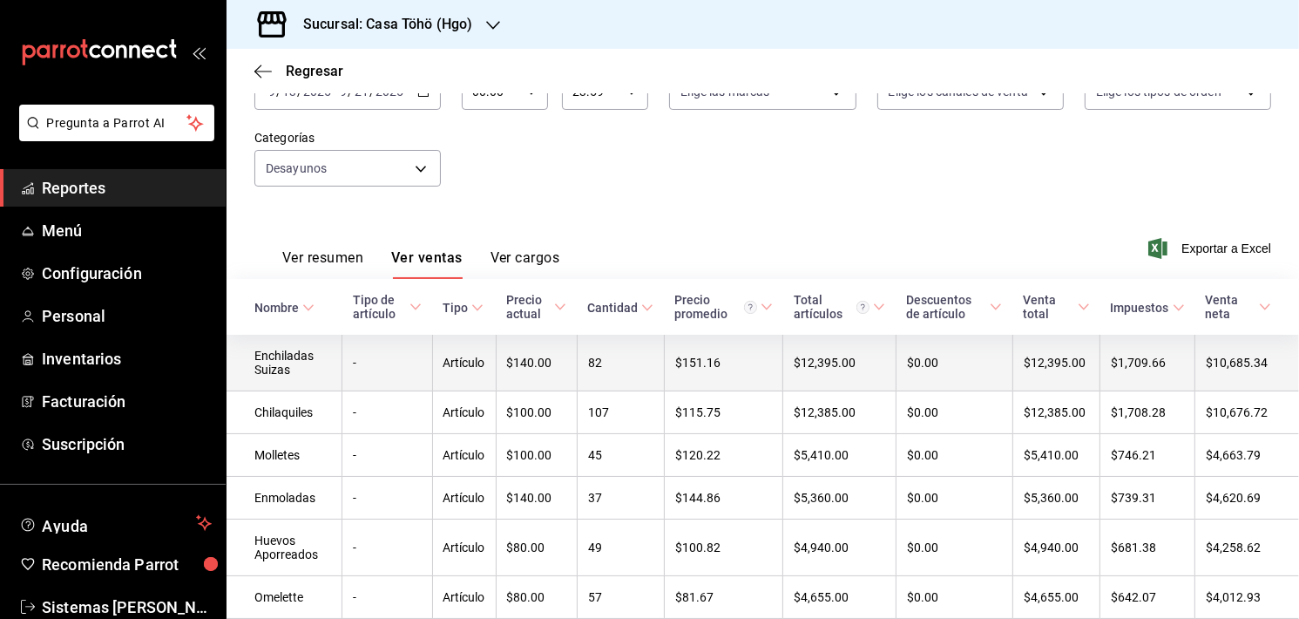
scroll to position [0, 0]
